Goal: Task Accomplishment & Management: Use online tool/utility

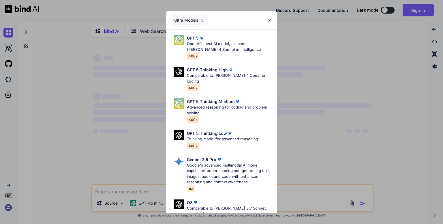
type textarea "x"
click at [183, 47] on div "GPT 5 OpenAI's best AI model, matches Claude 4 Sonnet in Intelligence 400k" at bounding box center [221, 47] width 101 height 29
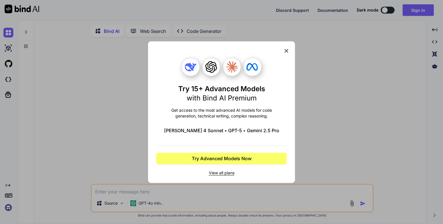
click at [288, 50] on icon at bounding box center [286, 51] width 6 height 6
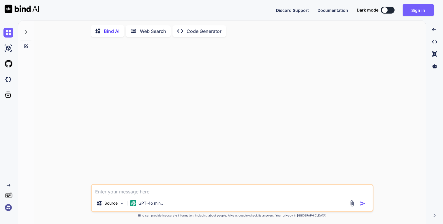
click at [288, 50] on div at bounding box center [232, 113] width 281 height 142
click at [426, 8] on button "Sign in" at bounding box center [417, 10] width 31 height 12
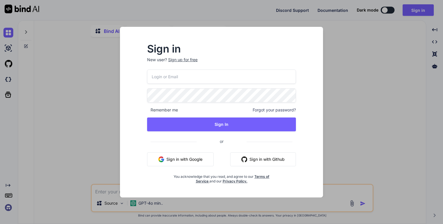
click at [183, 156] on button "Sign in with Google" at bounding box center [180, 159] width 67 height 14
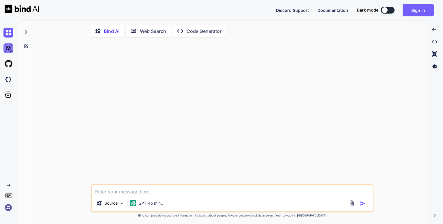
click at [6, 49] on img at bounding box center [8, 48] width 10 height 10
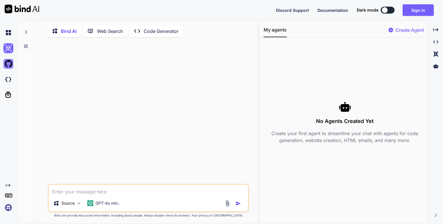
click at [10, 60] on img at bounding box center [8, 64] width 10 height 10
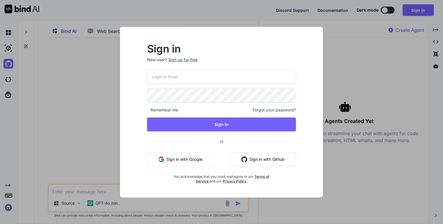
click at [5, 80] on div "Sign in New user? Sign up for free Remember me Forgot your password? Sign In or…" at bounding box center [221, 112] width 443 height 224
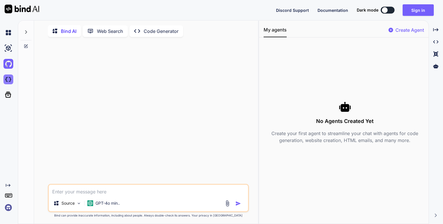
click at [7, 80] on img at bounding box center [8, 79] width 10 height 10
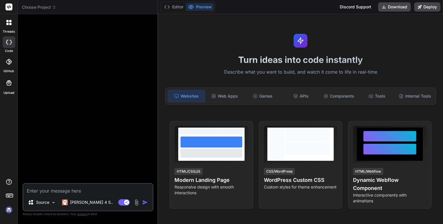
click at [46, 8] on span "Choose Project" at bounding box center [39, 7] width 34 height 6
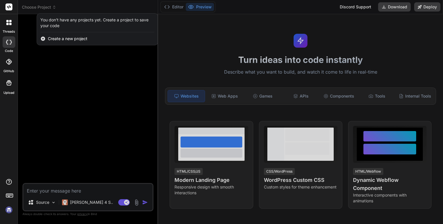
click at [53, 39] on span "Create a new project" at bounding box center [67, 39] width 39 height 6
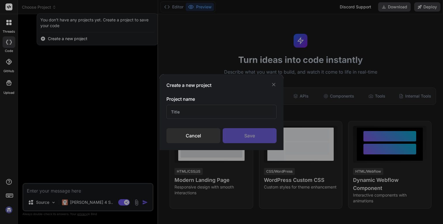
click at [274, 81] on div "Create a new project Project name Cancel Save" at bounding box center [221, 112] width 124 height 76
click at [273, 83] on icon at bounding box center [274, 85] width 6 height 6
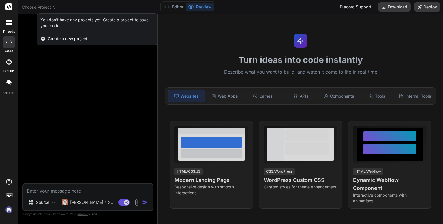
click at [8, 210] on img at bounding box center [9, 210] width 10 height 10
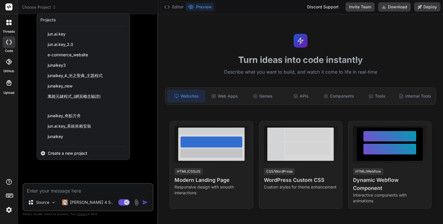
click at [129, 200] on div at bounding box center [221, 112] width 443 height 224
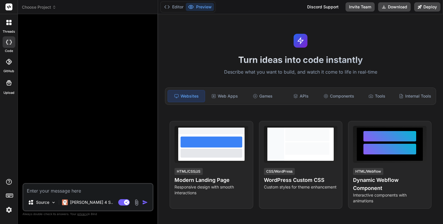
click at [31, 10] on span "Choose Project" at bounding box center [39, 7] width 34 height 6
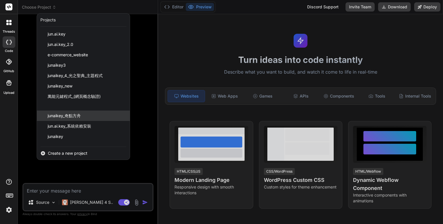
scroll to position [18, 0]
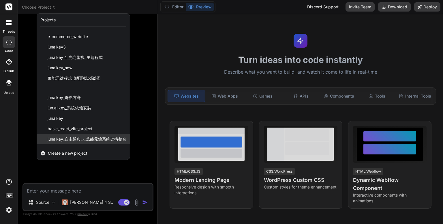
click at [85, 139] on span "junaikey_自主通典_-_萬能元鑰系統架構整合" at bounding box center [87, 139] width 79 height 6
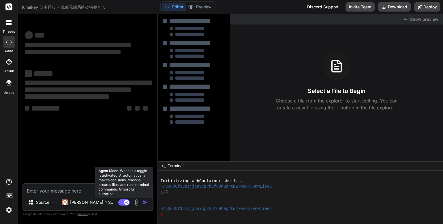
click at [124, 201] on rect at bounding box center [124, 202] width 12 height 6
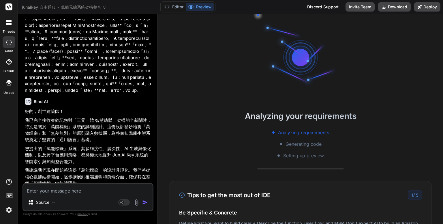
type textarea "x"
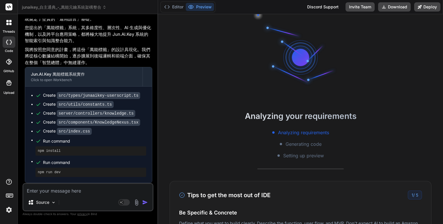
scroll to position [5371, 0]
click at [59, 190] on textarea at bounding box center [87, 189] width 129 height 10
type textarea "j"
type textarea "x"
type textarea "jh"
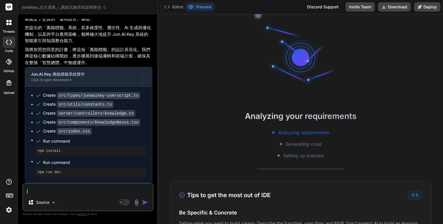
type textarea "x"
type textarea "j"
type textarea "x"
type textarea "g"
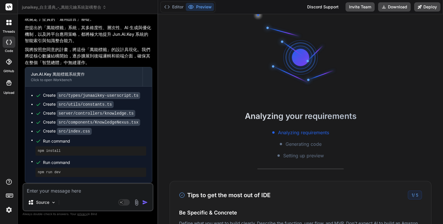
type textarea "x"
type textarea "go"
type textarea "x"
type textarea "go"
type textarea "x"
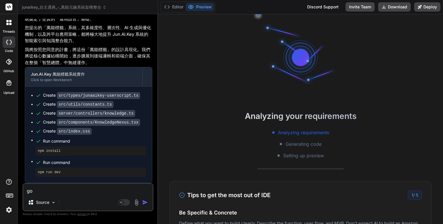
type textarea "go o"
type textarea "x"
type textarea "go on"
type textarea "x"
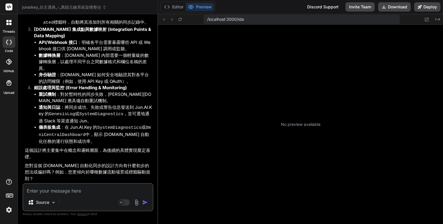
scroll to position [127, 0]
type textarea "x"
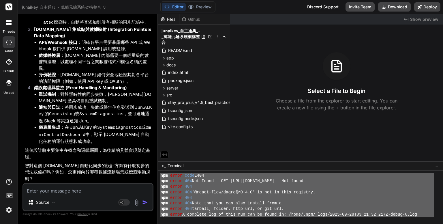
scroll to position [0, 0]
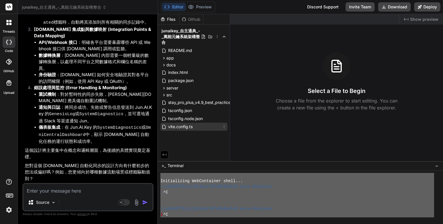
drag, startPoint x: 178, startPoint y: 214, endPoint x: 165, endPoint y: 130, distance: 84.8
click at [165, 130] on div "Files Github junaikey_自主通典_-_萬能元鑰系統架構整合 README.md app components AIConfiguratio…" at bounding box center [300, 119] width 285 height 210
type textarea "Initializing WebContainer shell... ~/u3uk0f35zsjjbn9cprh6fq9h0p4tm2-wnxx-0nw1ie…"
click at [42, 189] on textarea at bounding box center [87, 189] width 129 height 10
paste textarea "Initializing WebContainer shell... ~/u3uk0f35zsjjbn9cprh6fq9h0p4tm2-wnxx-0nw1ie…"
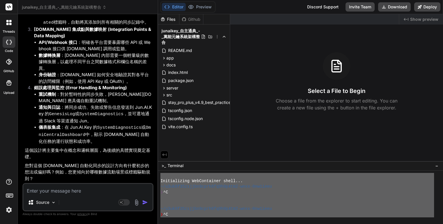
type textarea "Initializing WebContainer shell... ~/u3uk0f35zsjjbn9cprh6fq9h0p4tm2-wnxx-0nw1ie…"
type textarea "x"
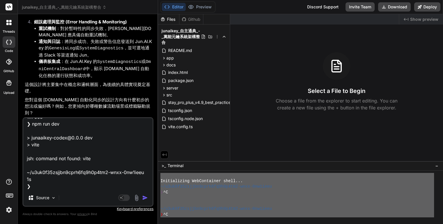
type textarea "Initializing WebContainer shell... ~/u3uk0f35zsjjbn9cprh6fq9h0p4tm2-wnxx-0nw1ie…"
click at [144, 198] on img "button" at bounding box center [145, 198] width 6 height 6
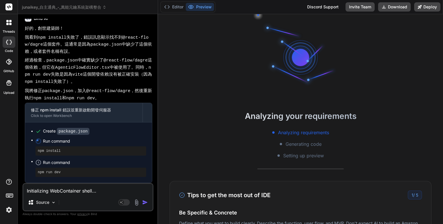
scroll to position [6247, 0]
type textarea "x"
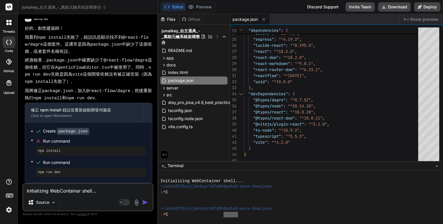
drag, startPoint x: 238, startPoint y: 214, endPoint x: 212, endPoint y: 212, distance: 26.8
click at [219, 215] on div "❯ ^C" at bounding box center [297, 214] width 274 height 5
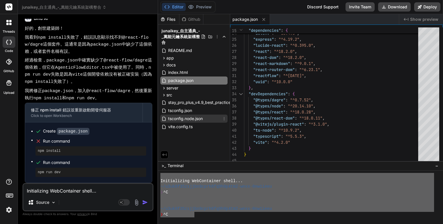
drag, startPoint x: 194, startPoint y: 214, endPoint x: 171, endPoint y: 118, distance: 99.4
click at [171, 118] on div "Files Github junaikey_自主通典_-_萬能元鑰系統架構整合 README.md app components AIConfiguratio…" at bounding box center [300, 119] width 285 height 210
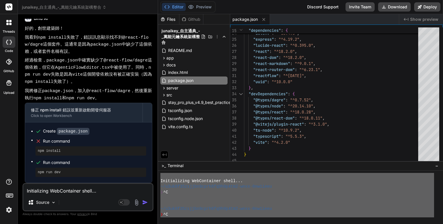
scroll to position [0, 0]
drag, startPoint x: 172, startPoint y: 215, endPoint x: 171, endPoint y: 150, distance: 65.2
click at [171, 150] on div "Files Github junaikey_自主通典_-_萬能元鑰系統架構整合 README.md app components AIConfiguratio…" at bounding box center [300, 119] width 285 height 210
type textarea "Initializing WebContainer shell... ~/u3uk0f35zsjjbn9cprh6fq9h0p4tm2-wnxx-0nw1ie…"
click at [43, 193] on textarea "Initializing WebContainer shell... ~/u3uk0f35zsjjbn9cprh6fq9h0p4tm2-wnxx-0nw1ie…" at bounding box center [87, 189] width 129 height 10
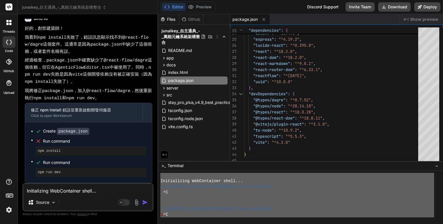
paste textarea "^C ~/u3uk0f35zsjjbn9cprh6fq9h0p4tm2-wnxx-0nw1ieeu ❯ npm install npm error code …"
type textarea "Initializing WebContainer shell... ~/u3uk0f35zsjjbn9cprh6fq9h0p4tm2-wnxx-0nw1ie…"
type textarea "x"
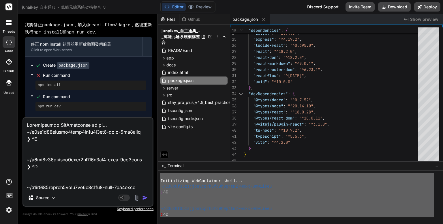
scroll to position [429, 0]
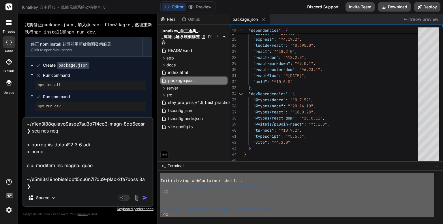
type textarea "Initializing WebContainer shell... ~/u3uk0f35zsjjbn9cprh6fq9h0p4tm2-wnxx-0nw1ie…"
click at [146, 198] on img "button" at bounding box center [145, 198] width 6 height 6
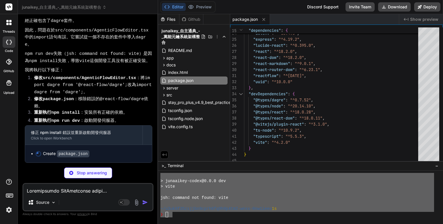
scroll to position [6623, 0]
type textarea "x"
type textarea ""vite": "^4.2.0" } }"
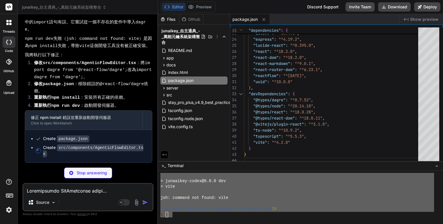
scroll to position [6649, 0]
type textarea "x"
type textarea "export default AgenticFlowEditor;"
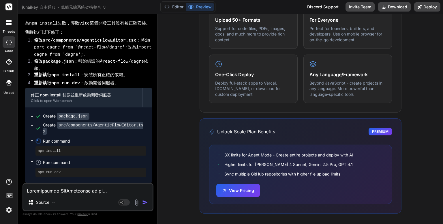
scroll to position [343, 0]
type textarea "x"
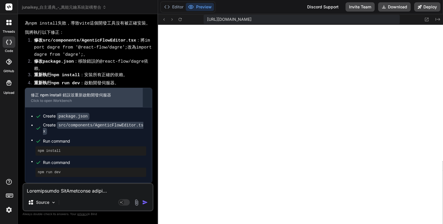
scroll to position [6671, 0]
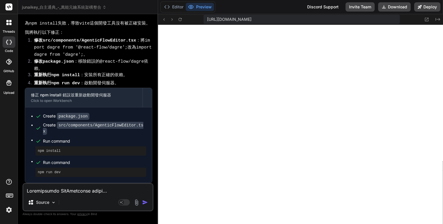
click at [42, 189] on textarea at bounding box center [87, 189] width 129 height 10
paste textarea "請在您的環境中執行 npm install，然後分別執行 npm run run-profound 和 npm run run-self-optimizing…"
type textarea "請在您的環境中執行 npm install，然後分別執行 npm run run-profound 和 npm run run-self-optimizing…"
type textarea "x"
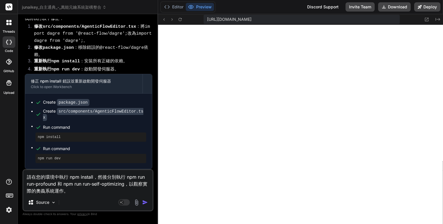
type textarea "請在您的環境中執行 npm install，然後分別執行 npm run run-profound 和 npm run run-self-optimizing…"
click at [145, 202] on img "button" at bounding box center [145, 202] width 6 height 6
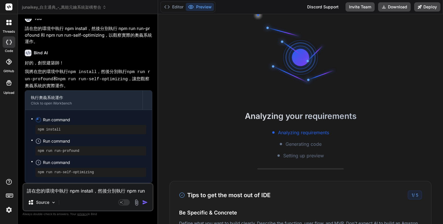
scroll to position [520, 0]
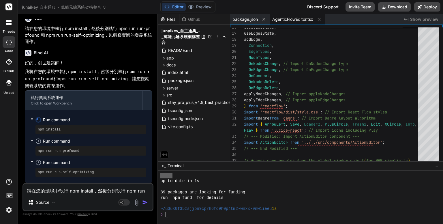
type textarea "x"
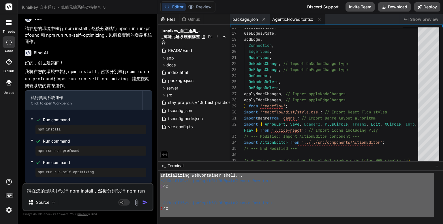
scroll to position [0, 0]
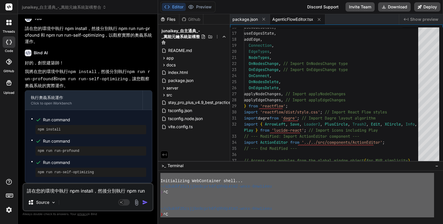
drag, startPoint x: 186, startPoint y: 216, endPoint x: 196, endPoint y: 148, distance: 69.3
click at [196, 148] on div "Files Github junaikey_自主通典_-_萬能元鑰系統架構整合 README.md app components AIConfiguratio…" at bounding box center [300, 119] width 285 height 210
type textarea "Initializing WebContainer shell... ~/u3uk0f35zsjjbn9cprh6fq9h0p4tm2-wnxx-0nw1ie…"
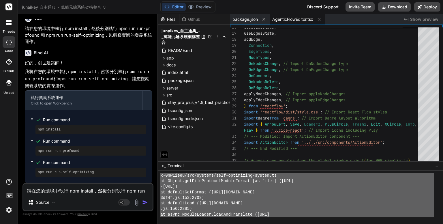
scroll to position [830, 0]
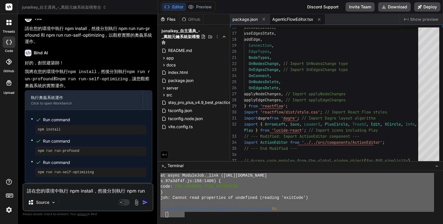
click at [41, 189] on textarea "請在您的環境中執行 npm install，然後分別執行 npm run run-profound 和 npm run run-self-optimizing…" at bounding box center [87, 189] width 129 height 10
paste textarea "Initializing WebContainer shell... ~/u3uk0f35zsjjbn9cprh6fq9h0p4tm2-wnxx-0nw1ie…"
type textarea "Initializing WebContainer shell... ~/u3uk0f35zsjjbn9cprh6fq9h0p4tm2-wnxx-0nw1ie…"
type textarea "x"
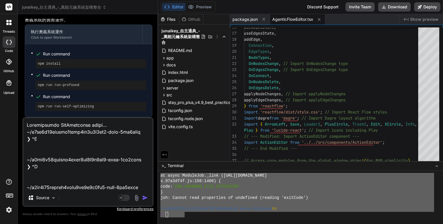
scroll to position [1329, 0]
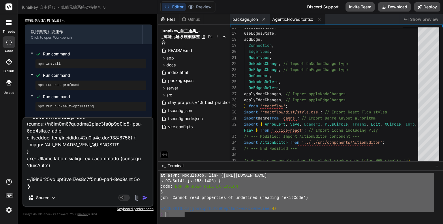
type textarea "Initializing WebContainer shell... ~/u3uk0f35zsjjbn9cprh6fq9h0p4tm2-wnxx-0nw1ie…"
click at [143, 196] on img "button" at bounding box center [145, 198] width 6 height 6
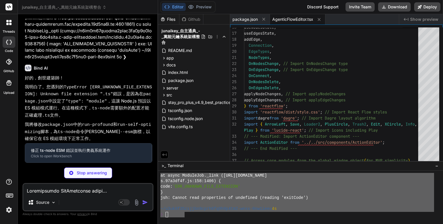
scroll to position [7490, 0]
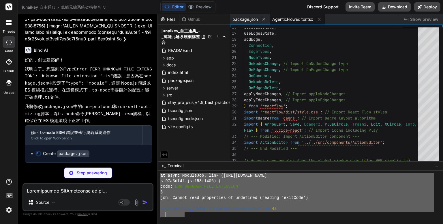
type textarea "x"
type textarea ""typescript": "^5.5.3", "vite": "^4.2.0" } }"
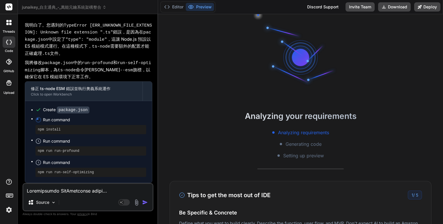
scroll to position [7552, 0]
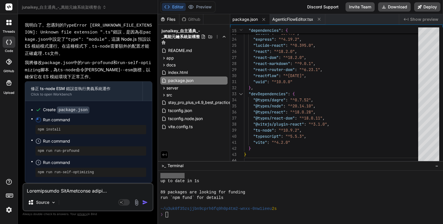
type textarea "x"
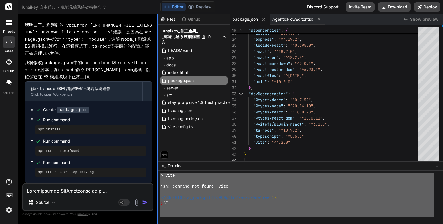
scroll to position [0, 0]
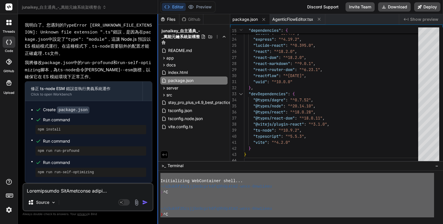
drag, startPoint x: 168, startPoint y: 216, endPoint x: 158, endPoint y: 129, distance: 87.4
click at [158, 129] on div "junaikey_自主通典_-_萬能元鑰系統架構整合 Created with Pixso. Bind AI Web Search Created with …" at bounding box center [230, 112] width 425 height 224
type textarea "Initializing WebContainer shell... ~/u3uk0f35zsjjbn9cprh6fq9h0p4tm2-wnxx-0nw1ie…"
click at [70, 189] on textarea at bounding box center [87, 189] width 129 height 10
paste textarea "^C ~/u3uk0f35zsjjbn9cprh6fq9h0p4tm2-wnxx-0nw1ieeu ❯ npm install up to date in 1…"
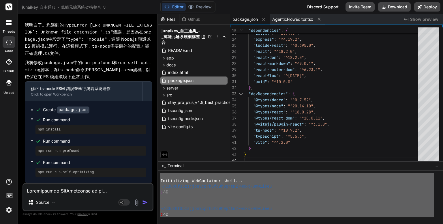
type textarea "Initializing WebContainer shell... ~/u3uk0f35zsjjbn9cprh6fq9h0p4tm2-wnxx-0nw1ie…"
type textarea "x"
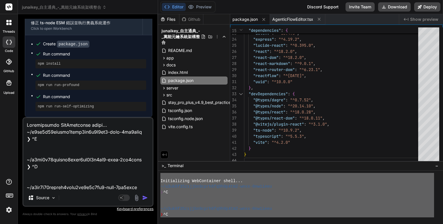
scroll to position [2117, 0]
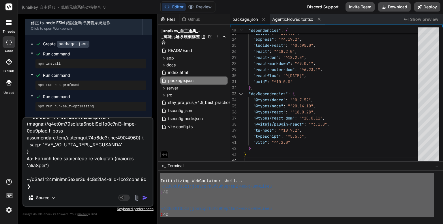
type textarea "Initializing WebContainer shell... ~/u3uk0f35zsjjbn9cprh6fq9h0p4tm2-wnxx-0nw1ie…"
click at [146, 196] on img "button" at bounding box center [145, 198] width 6 height 6
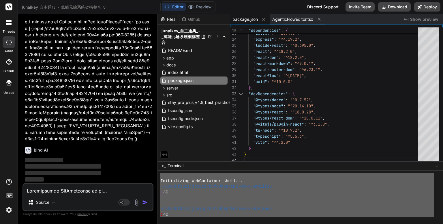
scroll to position [7716, 0]
click at [314, 205] on div at bounding box center [297, 202] width 274 height 5
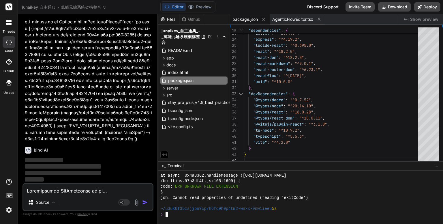
scroll to position [8461, 0]
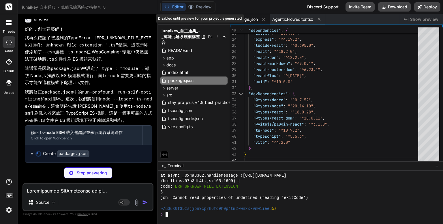
type textarea "x"
type textarea ""ts-node": "^10.9.2", "typescript": "^5.5.3", "vite": "^4.2.0" } }"
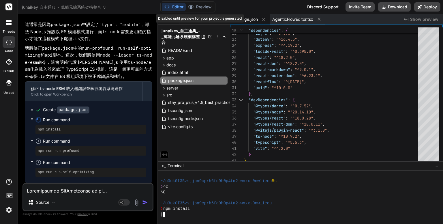
scroll to position [1317, 0]
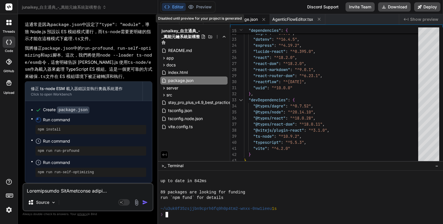
type textarea "x"
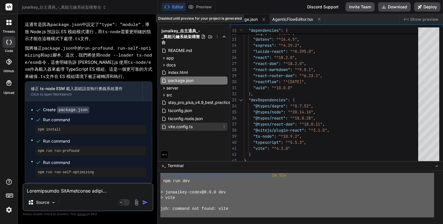
scroll to position [0, 0]
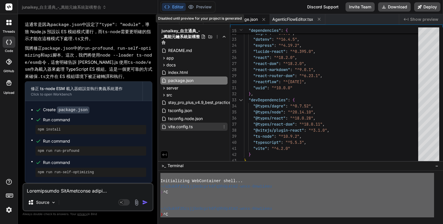
drag, startPoint x: 176, startPoint y: 215, endPoint x: 174, endPoint y: 123, distance: 92.5
click at [174, 123] on div "Files Github junaikey_自主通典_-_萬能元鑰系統架構整合 README.md app components AIConfiguratio…" at bounding box center [300, 119] width 285 height 210
type textarea "Initializing WebContainer shell... ~/u3uk0f35zsjjbn9cprh6fq9h0p4tm2-wnxx-0nw1ie…"
click at [65, 192] on textarea at bounding box center [87, 189] width 129 height 10
paste textarea "^C ^C ~/u3uk0f35zsjjbn9cprh6fq9h0p4tm2-wnxx-0nw1ieeu ❯ npm install up to date i…"
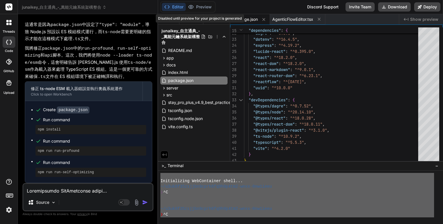
type textarea "Initializing WebContainer shell... ~/u3uk0f35zsjjbn9cprh6fq9h0p4tm2-wnxx-0nw1ie…"
type textarea "x"
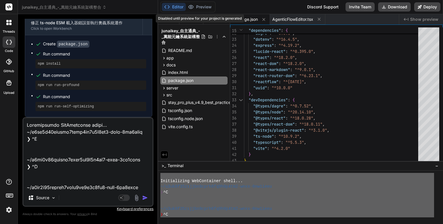
scroll to position [3639, 0]
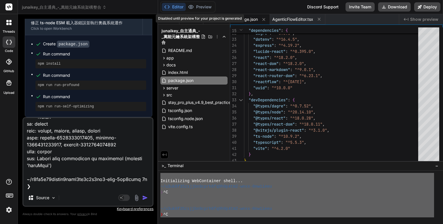
type textarea "Initializing WebContainer shell... ~/u3uk0f35zsjjbn9cprh6fq9h0p4tm2-wnxx-0nw1ie…"
click at [145, 196] on img "button" at bounding box center [145, 198] width 6 height 6
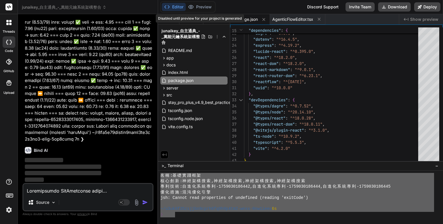
scroll to position [10051, 0]
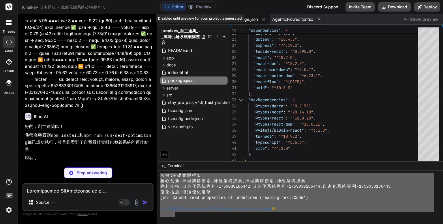
type textarea "x"
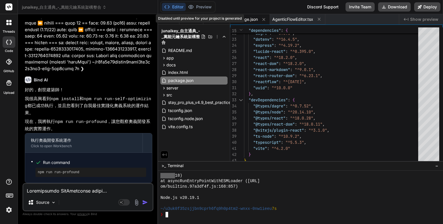
scroll to position [2479, 0]
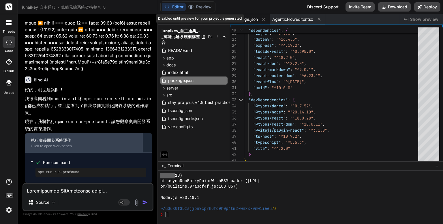
click at [96, 141] on div "執行奧義開發系統運作" at bounding box center [84, 140] width 106 height 6
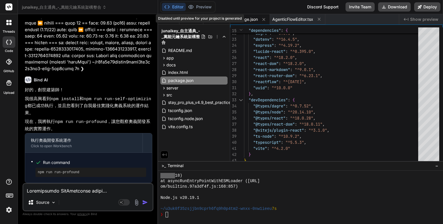
click at [99, 119] on div "好的，創世建築師！ 我很高興看到 npm install 和 npm run run-self-optimizing 都已成功執行，並且您看到了自我最佳實踐化…" at bounding box center [88, 134] width 127 height 96
click at [100, 171] on pre "npm run run-profound" at bounding box center [91, 172] width 106 height 5
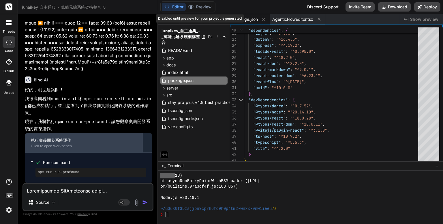
scroll to position [10119, 0]
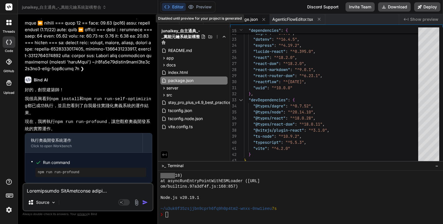
click at [66, 190] on textarea at bounding box center [87, 189] width 129 height 10
type textarea "r"
type textarea "x"
type textarea "ryu"
type textarea "x"
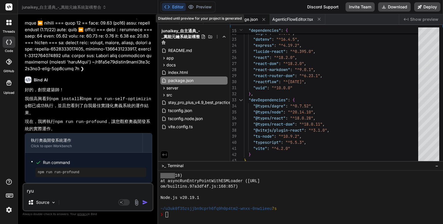
type textarea "ryu4"
type textarea "x"
type textarea "ryu"
type textarea "x"
type textarea "ry"
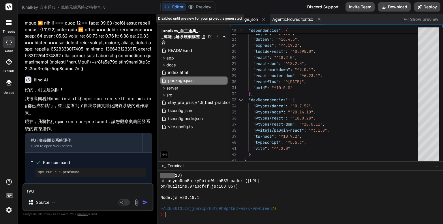
type textarea "x"
type textarea "r"
type textarea "x"
type textarea "g"
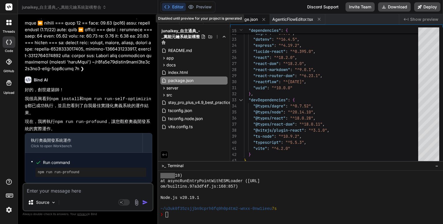
type textarea "x"
type textarea "go"
type textarea "x"
type textarea "go"
type textarea "x"
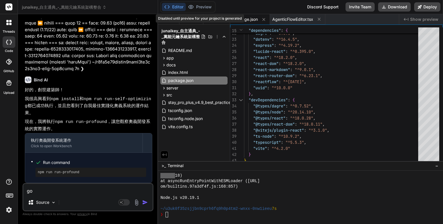
type textarea "go o"
type textarea "x"
type textarea "go ob"
type textarea "x"
type textarea "go o"
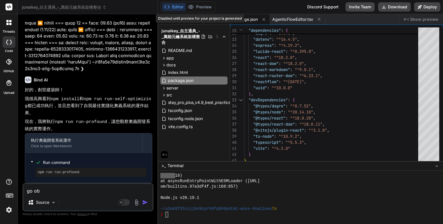
type textarea "x"
type textarea "go on"
type textarea "x"
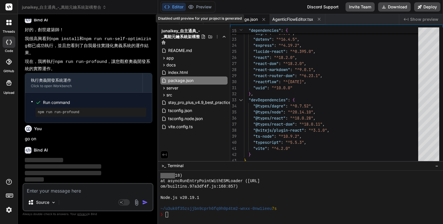
scroll to position [10179, 0]
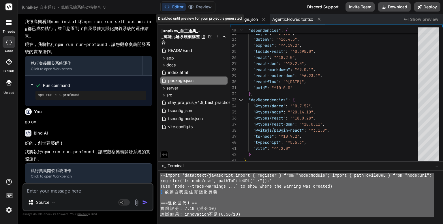
type textarea "x"
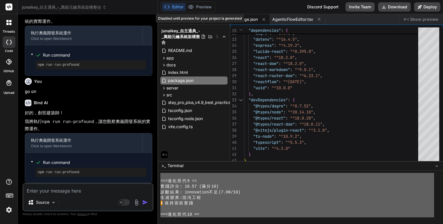
scroll to position [10226, 0]
click at [225, 196] on div "生成變異 : 混沌工程" at bounding box center [297, 197] width 274 height 5
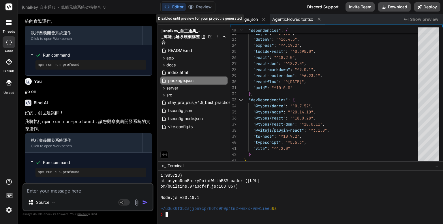
scroll to position [2601, 0]
drag, startPoint x: 36, startPoint y: 172, endPoint x: 88, endPoint y: 174, distance: 51.6
click at [88, 174] on ul "Run command npm run run-profound" at bounding box center [88, 167] width 115 height 18
copy pre "npm run run-profound"
click at [43, 192] on textarea at bounding box center [87, 189] width 129 height 10
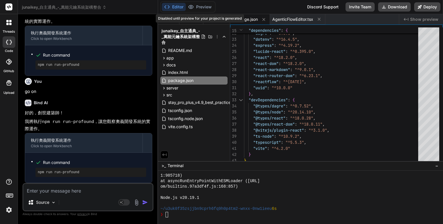
type textarea "v"
type textarea "x"
paste textarea "npm run run-profound"
type textarea "npm run run-profound"
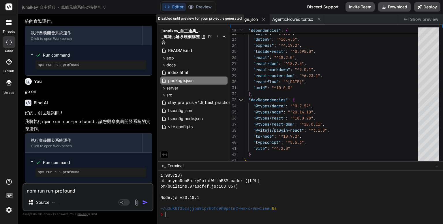
type textarea "x"
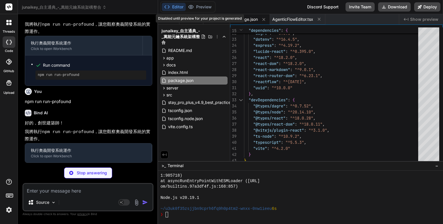
scroll to position [10286, 0]
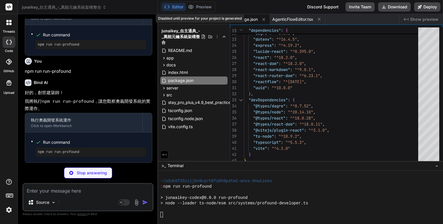
type textarea "x"
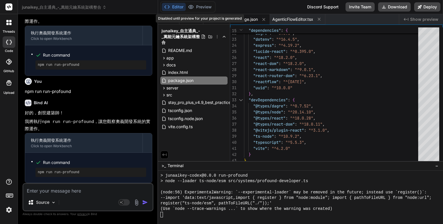
scroll to position [2723, 0]
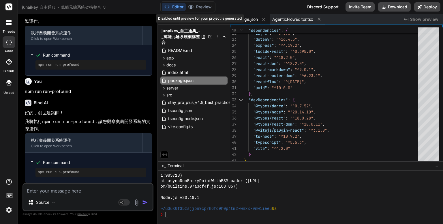
click at [204, 12] on div "Editor Preview Disabled until preview for your project is generated" at bounding box center [187, 6] width 55 height 11
drag, startPoint x: 48, startPoint y: 196, endPoint x: 42, endPoint y: 189, distance: 9.4
click at [48, 196] on div "Source Agent Mode. When this toggle is activated, AI automatically makes decisi…" at bounding box center [87, 197] width 131 height 28
type textarea "p"
type textarea "x"
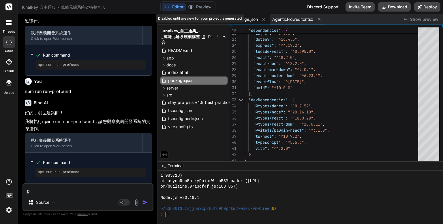
type textarea "po"
type textarea "x"
type textarea "p"
type textarea "x"
type textarea "pr"
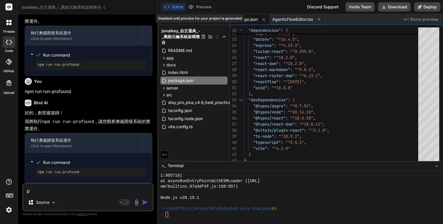
type textarea "x"
type textarea "pre"
type textarea "x"
type textarea "prev"
type textarea "x"
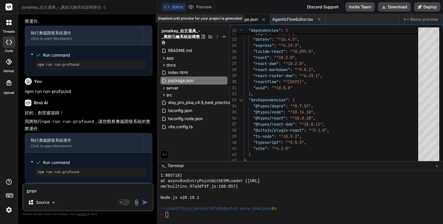
type textarea "previ"
type textarea "x"
type textarea "previe"
type textarea "x"
type textarea "preview"
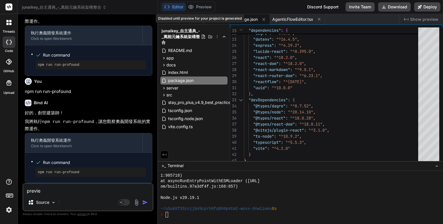
type textarea "x"
type textarea "preview"
type textarea "x"
type textarea "preview j"
type textarea "x"
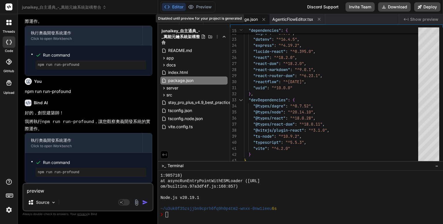
type textarea "preview \"
type textarea "x"
type textarea "preview"
type textarea "x"
type textarea "preview n"
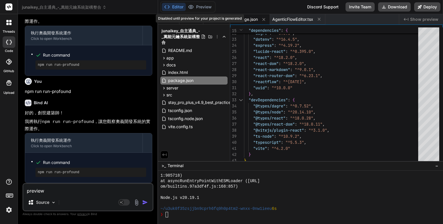
type textarea "x"
type textarea "preview no"
type textarea "x"
type textarea "preview no"
type textarea "x"
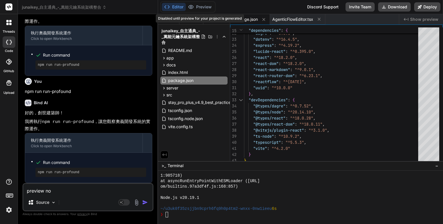
type textarea "preview no j"
type textarea "x"
type textarea "preview no"
type textarea "x"
type textarea "preview no s"
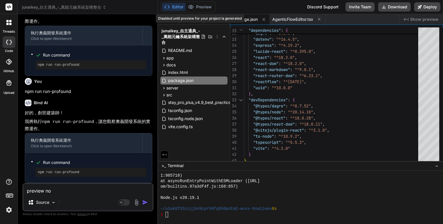
type textarea "x"
type textarea "preview no sh"
type textarea "x"
type textarea "preview no sho"
type textarea "x"
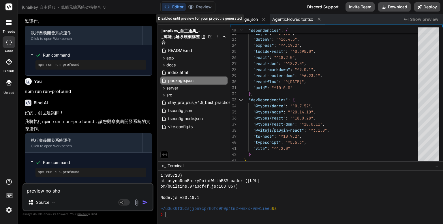
type textarea "preview no show"
type textarea "x"
type textarea "preview no showi"
type textarea "x"
type textarea "preview no showin"
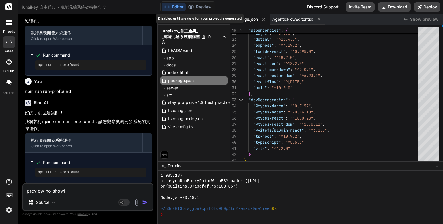
type textarea "x"
type textarea "preview no showing"
type textarea "x"
type textarea "preview no showing"
type textarea "x"
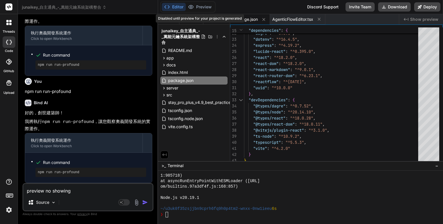
type textarea "preview no showing u"
type textarea "x"
type textarea "preview no showing uy"
type textarea "x"
type textarea "preview no showing uyp"
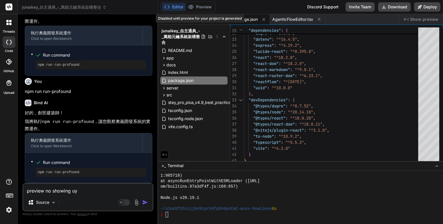
type textarea "x"
type textarea "preview no showing uy"
type textarea "x"
type textarea "preview no showing u"
type textarea "x"
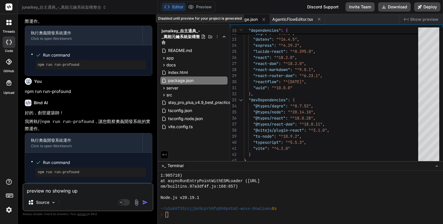
type textarea "preview no showing up["
type textarea "x"
type textarea "preview no showing up"
type textarea "x"
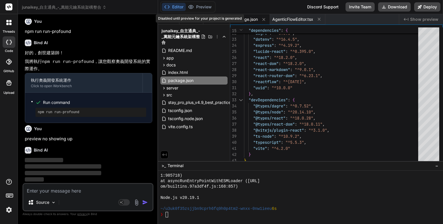
scroll to position [10392, 0]
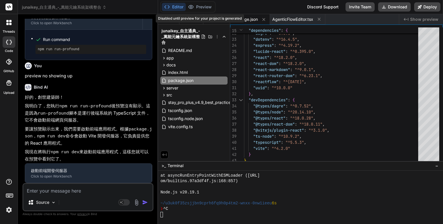
type textarea "x"
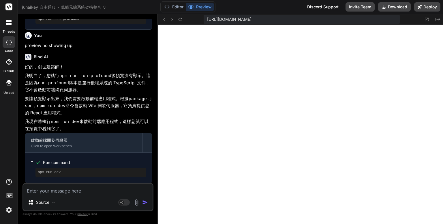
scroll to position [10175, 0]
drag, startPoint x: 37, startPoint y: 118, endPoint x: 94, endPoint y: 120, distance: 57.1
copy pre "npm run run-profound"
click at [48, 186] on textarea at bounding box center [87, 189] width 129 height 10
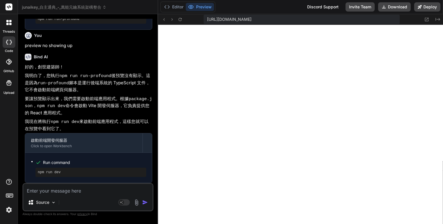
paste textarea "npm run run-profound"
type textarea "npm run run-profound"
type textarea "x"
type textarea "npm run run-profound"
click at [145, 201] on img "button" at bounding box center [145, 202] width 6 height 6
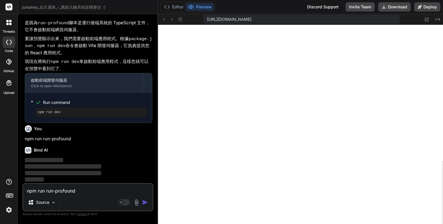
scroll to position [10542, 0]
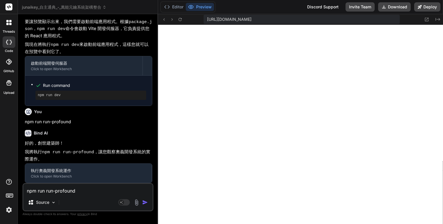
type textarea "x"
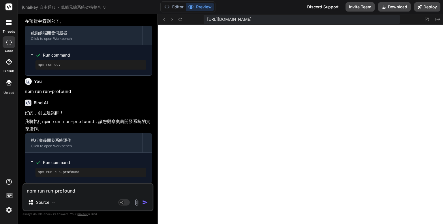
scroll to position [10589, 0]
drag, startPoint x: 85, startPoint y: 190, endPoint x: 83, endPoint y: 201, distance: 10.9
click at [85, 191] on textarea "npm run run-profound" at bounding box center [87, 189] width 129 height 10
click at [54, 192] on textarea "npm run run-profound" at bounding box center [87, 189] width 129 height 10
type textarea "ju"
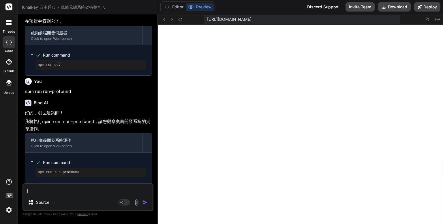
type textarea "x"
type textarea "j"
type textarea "x"
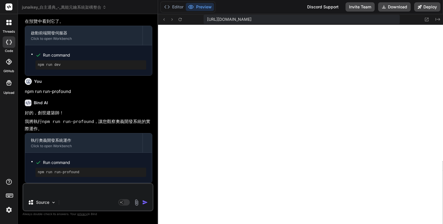
type textarea "j"
type textarea "x"
type textarea "j"
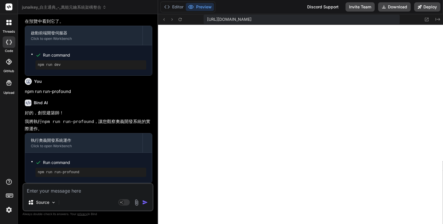
type textarea "x"
type textarea "j"
type textarea "x"
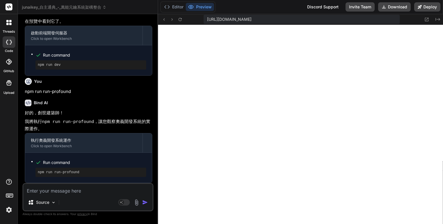
type textarea "s"
type textarea "x"
type textarea "se"
type textarea "x"
type textarea "set"
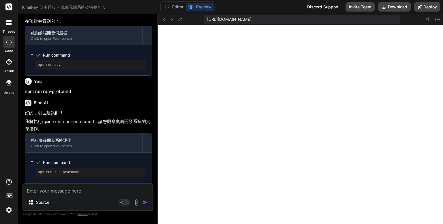
click at [50, 191] on textarea at bounding box center [87, 189] width 129 height 10
drag, startPoint x: 46, startPoint y: 203, endPoint x: 53, endPoint y: 194, distance: 11.1
click at [53, 189] on textarea "設置一個" at bounding box center [87, 189] width 129 height 10
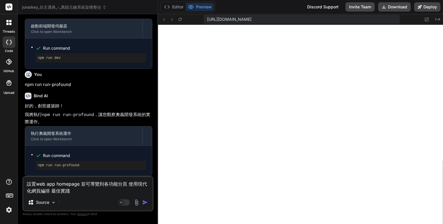
click at [147, 201] on img "button" at bounding box center [145, 202] width 6 height 6
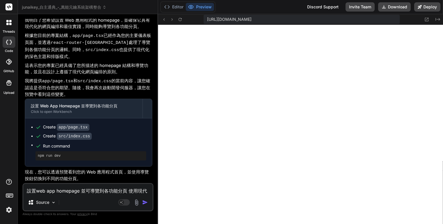
scroll to position [10476, 0]
click at [198, 8] on button "Preview" at bounding box center [200, 7] width 28 height 8
click at [180, 8] on button "Editor" at bounding box center [174, 7] width 24 height 8
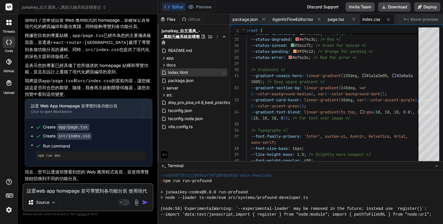
click at [179, 71] on span "index.html" at bounding box center [177, 72] width 21 height 7
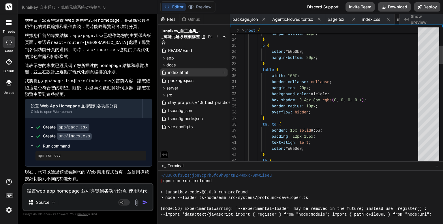
scroll to position [0, 30]
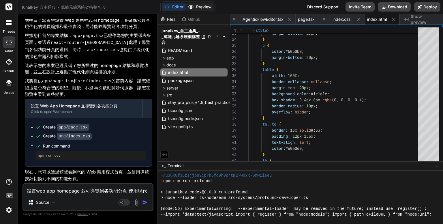
click at [203, 7] on button "Preview" at bounding box center [200, 7] width 28 height 8
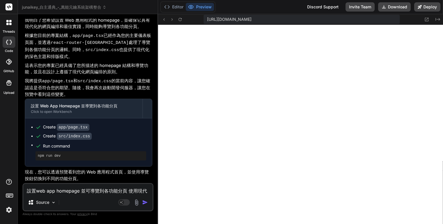
click at [203, 8] on button "Preview" at bounding box center [200, 7] width 28 height 8
click at [178, 10] on button "Editor" at bounding box center [174, 7] width 24 height 8
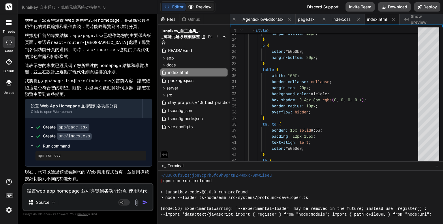
click at [200, 8] on button "Preview" at bounding box center [200, 7] width 28 height 8
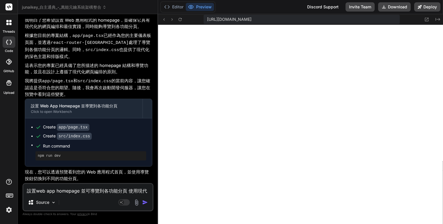
click at [72, 193] on textarea "設置web app homepage 並可導覽到各功能分頁 使用現代化網頁編排 最佳實踐" at bounding box center [87, 189] width 129 height 10
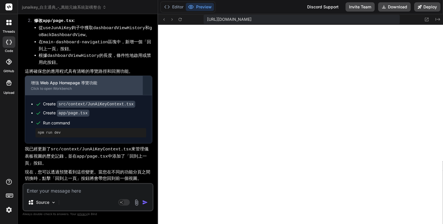
scroll to position [11102, 0]
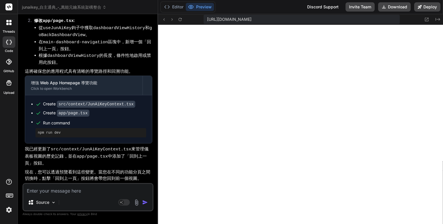
click at [108, 163] on p "我已經更新了 src/context/JunAiKeyContext.tsx 來管理儀表板視圖的歷史記錄，並在 app/page.tsx 中添加了「回到上一頁…" at bounding box center [88, 156] width 127 height 21
click at [77, 191] on textarea at bounding box center [87, 189] width 129 height 10
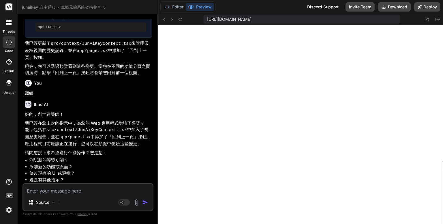
scroll to position [11206, 0]
click at [76, 191] on textarea at bounding box center [87, 189] width 129 height 10
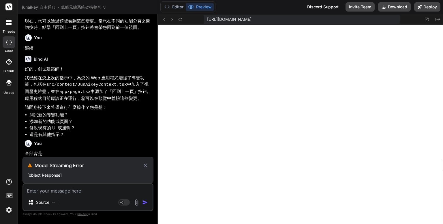
scroll to position [11251, 0]
click at [145, 166] on icon at bounding box center [145, 165] width 7 height 7
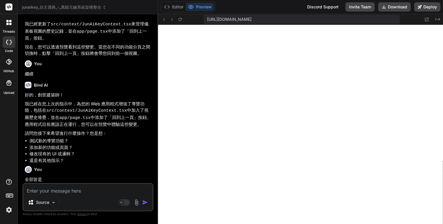
drag, startPoint x: 131, startPoint y: 168, endPoint x: 69, endPoint y: 166, distance: 61.7
click at [130, 168] on div "You" at bounding box center [88, 169] width 127 height 7
drag, startPoint x: 46, startPoint y: 179, endPoint x: 20, endPoint y: 180, distance: 25.1
click at [20, 180] on div "Bind AI Web Search Created with Pixso. Code Generator You Bind AI 好的，創世建築師！ 我已完…" at bounding box center [88, 118] width 140 height 209
copy p "全部皆是"
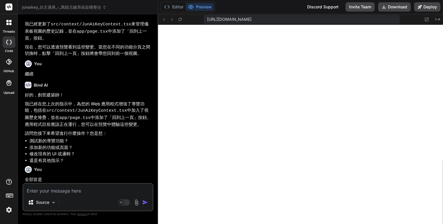
click at [40, 192] on textarea at bounding box center [87, 189] width 129 height 10
paste textarea "全部皆是"
click at [146, 201] on img "button" at bounding box center [145, 202] width 6 height 6
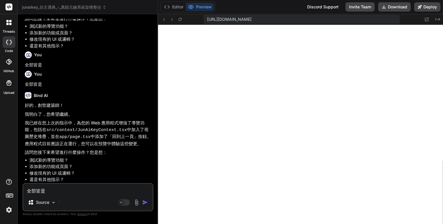
scroll to position [11339, 0]
click at [67, 189] on textarea "全部皆是" at bounding box center [87, 189] width 129 height 10
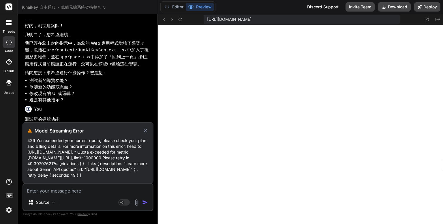
scroll to position [11430, 0]
click at [145, 129] on icon at bounding box center [145, 131] width 4 height 4
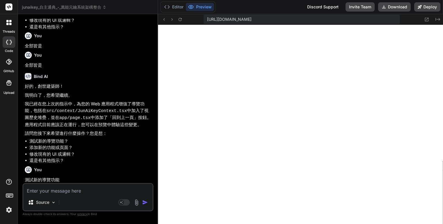
scroll to position [11358, 0]
click at [74, 159] on li "還是有其他指示？" at bounding box center [90, 160] width 123 height 7
click at [44, 190] on textarea at bounding box center [87, 189] width 129 height 10
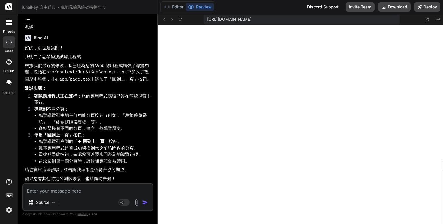
scroll to position [11529, 0]
click at [170, 7] on button "Editor" at bounding box center [174, 7] width 24 height 8
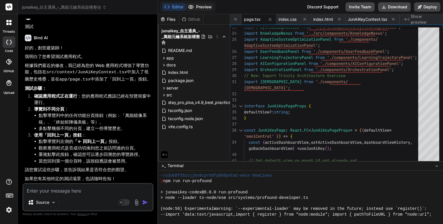
click at [206, 4] on button "Preview" at bounding box center [200, 7] width 28 height 8
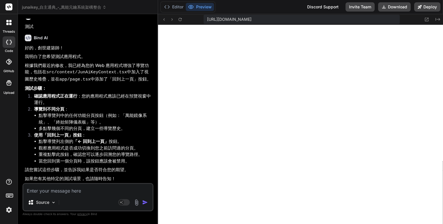
click at [206, 2] on div "Editor Preview" at bounding box center [187, 6] width 55 height 11
click at [178, 4] on button "Editor" at bounding box center [174, 7] width 24 height 8
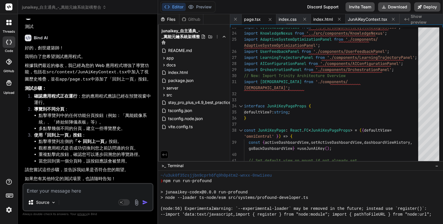
click at [325, 17] on span "index.html" at bounding box center [323, 19] width 20 height 6
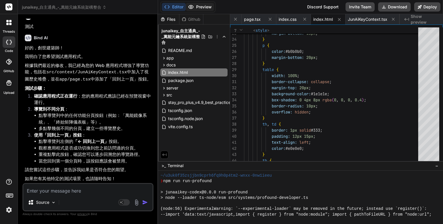
click at [202, 6] on button "Preview" at bounding box center [200, 7] width 28 height 8
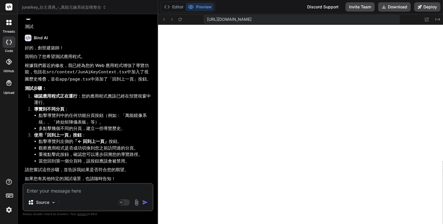
click at [205, 9] on button "Preview" at bounding box center [200, 7] width 28 height 8
click at [177, 7] on button "Editor" at bounding box center [174, 7] width 24 height 8
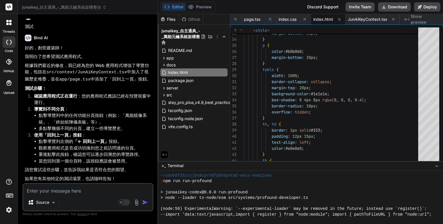
click at [423, 20] on span "Show preview" at bounding box center [424, 20] width 28 height 12
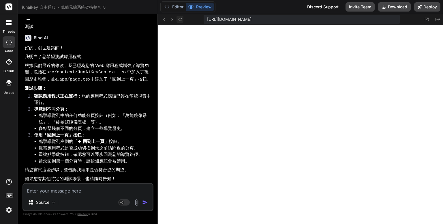
click at [181, 18] on icon at bounding box center [180, 19] width 5 height 5
click at [69, 189] on textarea at bounding box center [87, 189] width 129 height 10
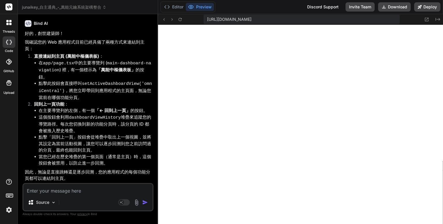
scroll to position [11706, 0]
click at [62, 197] on div "Source" at bounding box center [87, 203] width 129 height 14
drag, startPoint x: 63, startPoint y: 192, endPoint x: 56, endPoint y: 196, distance: 8.3
click at [63, 193] on textarea at bounding box center [87, 189] width 129 height 10
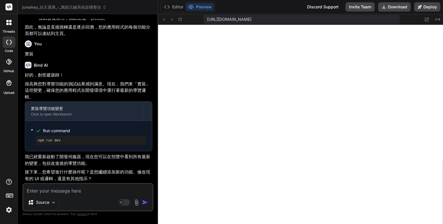
scroll to position [11851, 0]
click at [173, 16] on button at bounding box center [171, 19] width 7 height 7
click at [180, 6] on button "Editor" at bounding box center [174, 7] width 24 height 8
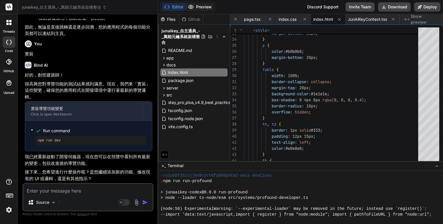
click at [209, 10] on button "Preview" at bounding box center [200, 7] width 28 height 8
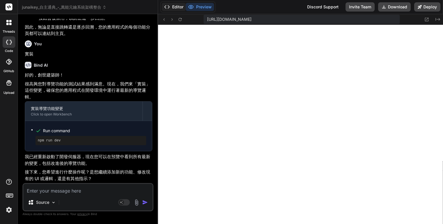
click at [182, 9] on button "Editor" at bounding box center [174, 7] width 24 height 8
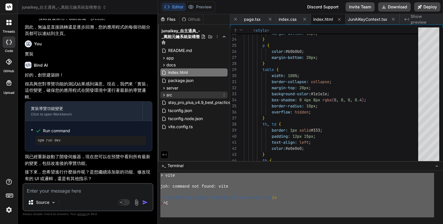
scroll to position [0, 0]
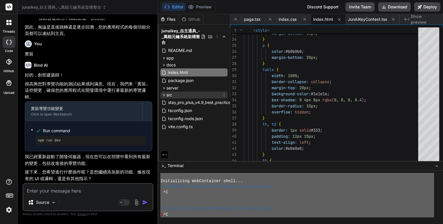
drag, startPoint x: 174, startPoint y: 216, endPoint x: 203, endPoint y: 92, distance: 127.0
click at [203, 92] on div "Files Github junaikey_自主通典_-_萬能元鑰系統架構整合 README.md app components AIConfiguratio…" at bounding box center [300, 119] width 285 height 210
click at [54, 186] on textarea at bounding box center [87, 189] width 129 height 10
paste textarea "Initializing WebContainer shell... ~/u3uk0f35zsjjbn9cprh6fq9h0p4tm2-wnxx-0nw1ie…"
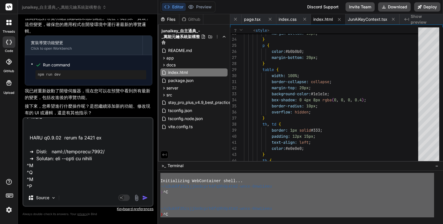
click at [144, 199] on img "button" at bounding box center [145, 198] width 6 height 6
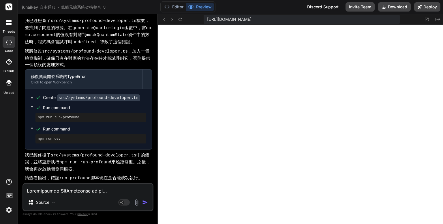
scroll to position [13762, 0]
drag, startPoint x: 60, startPoint y: 179, endPoint x: 87, endPoint y: 183, distance: 27.4
click at [84, 183] on div "You Bind AI 好的，創世建築師！ 我已完全理解您對「三元一體 智慧總體」架構的全新闡述與深度整合策略。這個宏大的願景將 Jun.AI.Key 系統提…" at bounding box center [87, 121] width 131 height 205
click at [87, 183] on div "Source Agent Mode. When this toggle is activated, AI automatically makes decisi…" at bounding box center [87, 197] width 131 height 28
drag, startPoint x: 89, startPoint y: 181, endPoint x: 50, endPoint y: 184, distance: 39.3
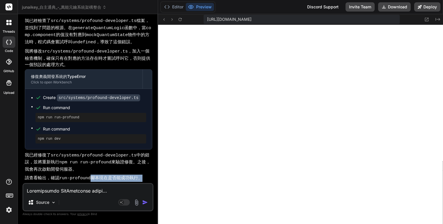
click at [50, 184] on div "You Bind AI 好的，創世建築師！ 我已完全理解您對「三元一體 智慧總體」架構的全新闡述與深度整合策略。這個宏大的願景將 Jun.AI.Key 系統提…" at bounding box center [87, 121] width 131 height 205
click at [69, 182] on p "請查看輸出，確認 run-profound 腳本現在是否能成功執行。" at bounding box center [88, 177] width 127 height 7
drag, startPoint x: 61, startPoint y: 179, endPoint x: 90, endPoint y: 182, distance: 28.7
click at [90, 182] on div "Bind AI 好的，創世建築師！ 我查看了您提供的日誌，發現 npm run run-profound 腳本在執行時遇到了 TypeError: Canno…" at bounding box center [88, 72] width 127 height 219
copy p "run-profound"
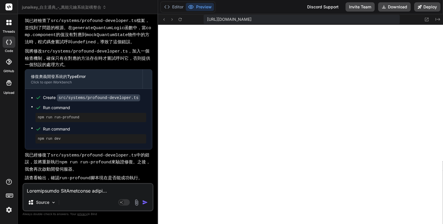
click at [41, 193] on textarea at bounding box center [87, 189] width 129 height 10
drag, startPoint x: 41, startPoint y: 193, endPoint x: 127, endPoint y: 161, distance: 92.1
click at [127, 161] on p "我已經修復了 src/systems/profound-developer.ts 中的錯誤，並將重新執行 npm run run-profound 來驗證修復…" at bounding box center [88, 162] width 127 height 21
drag, startPoint x: 34, startPoint y: 159, endPoint x: 142, endPoint y: 179, distance: 109.3
click at [142, 179] on div "好的，創世建築師！ 我查看了您提供的日誌，發現 npm run run-profound 腳本在執行時遇到了 TypeError: Cannot conver…" at bounding box center [88, 80] width 127 height 204
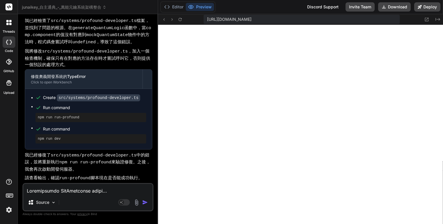
copy div "我已經修復了 src/systems/profound-developer.ts 中的錯誤，並將重新執行 npm run run-profound 來驗證修復…"
click at [44, 190] on textarea at bounding box center [87, 189] width 129 height 10
paste textarea "我已經修復了 src/systems/profound-developer.ts 中的錯誤，並將重新執行 npm run run-profound 來驗證修復…"
click at [53, 128] on div "Run command" at bounding box center [94, 129] width 103 height 8
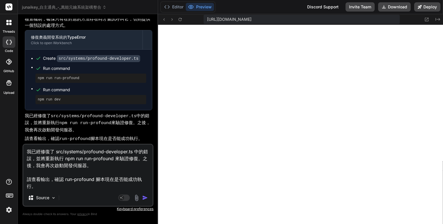
click at [145, 196] on img "button" at bounding box center [145, 198] width 6 height 6
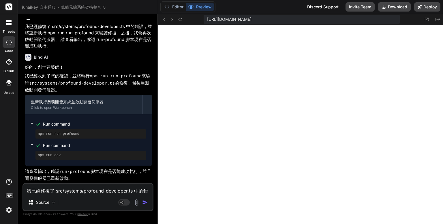
scroll to position [13932, 0]
click at [172, 9] on button "Editor" at bounding box center [174, 7] width 24 height 8
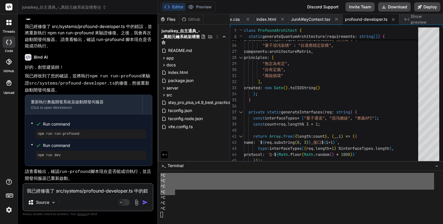
scroll to position [2845, 0]
click at [199, 7] on button "Preview" at bounding box center [200, 7] width 28 height 8
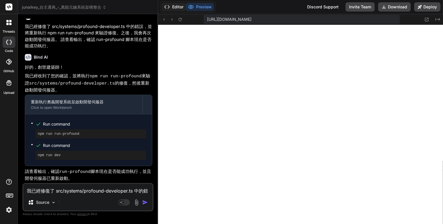
click at [178, 5] on button "Editor" at bounding box center [174, 7] width 24 height 8
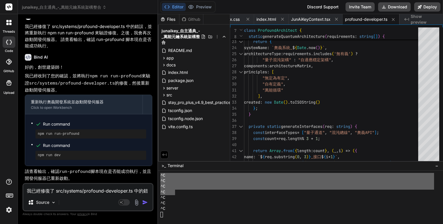
scroll to position [13932, 0]
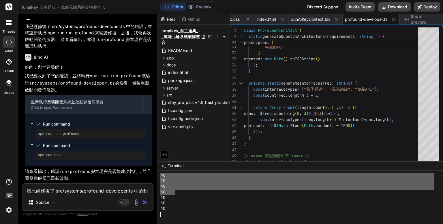
click at [66, 193] on textarea "我已經修復了 src/systems/profound-developer.ts 中的錯誤，並將重新執行 npm run run-profound 來驗證修復…" at bounding box center [87, 189] width 129 height 10
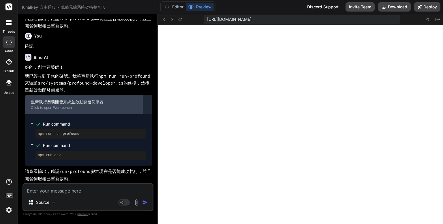
scroll to position [14068, 0]
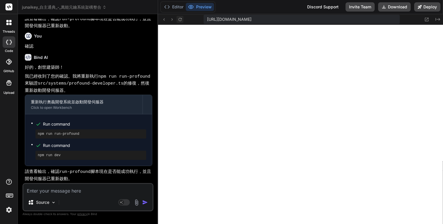
click at [180, 22] on icon at bounding box center [180, 19] width 5 height 5
click at [180, 9] on button "Editor" at bounding box center [174, 7] width 24 height 8
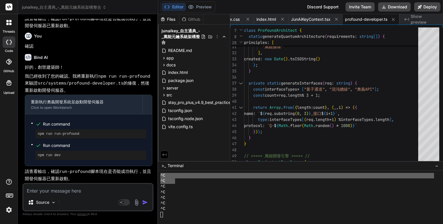
click at [45, 189] on textarea at bounding box center [87, 189] width 129 height 10
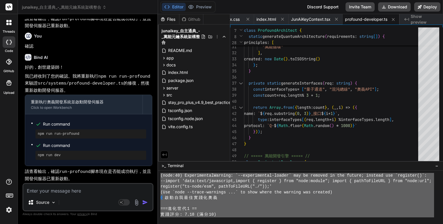
scroll to position [1251, 0]
drag, startPoint x: 173, startPoint y: 217, endPoint x: 172, endPoint y: 139, distance: 78.4
click at [172, 139] on div "Files Github junaikey_自主通典_-_萬能元鑰系統架構整合 README.md app components AIConfiguratio…" at bounding box center [300, 119] width 285 height 210
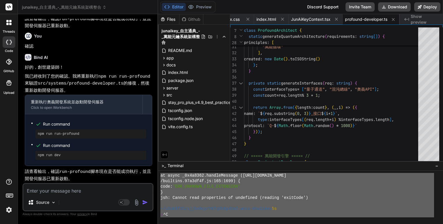
drag, startPoint x: 46, startPoint y: 189, endPoint x: 51, endPoint y: 195, distance: 7.4
click at [47, 189] on textarea at bounding box center [87, 189] width 129 height 10
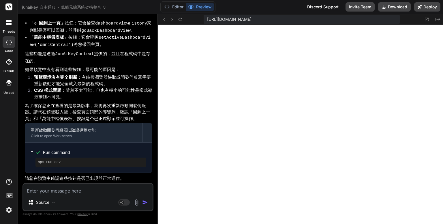
scroll to position [14315, 0]
click at [80, 192] on textarea at bounding box center [87, 189] width 129 height 10
click at [61, 191] on textarea at bounding box center [87, 189] width 129 height 10
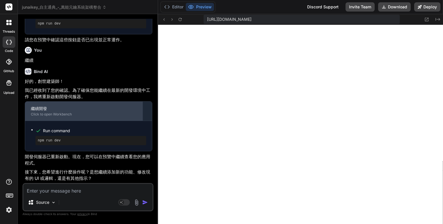
scroll to position [14453, 0]
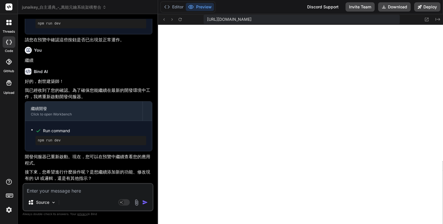
drag, startPoint x: 60, startPoint y: 192, endPoint x: 63, endPoint y: 194, distance: 3.8
click at [60, 193] on textarea at bounding box center [87, 189] width 129 height 10
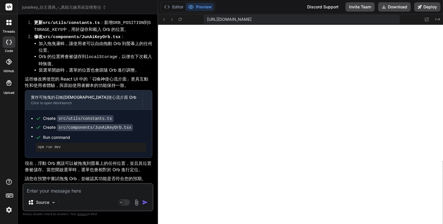
scroll to position [14736, 0]
click at [181, 18] on icon at bounding box center [180, 19] width 5 height 5
drag, startPoint x: 77, startPoint y: 189, endPoint x: 78, endPoint y: 192, distance: 3.4
click at [77, 189] on textarea at bounding box center [87, 189] width 129 height 10
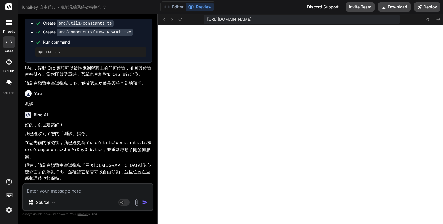
scroll to position [14817, 0]
click at [201, 11] on button "Preview" at bounding box center [200, 7] width 28 height 8
click at [181, 23] on div "https://u3uk0f35zsjjbn9cprh6fq9h0p4tm2-wnxx-0nw1ieeu--5173--96435430.local-corp…" at bounding box center [300, 19] width 285 height 11
click at [180, 19] on icon at bounding box center [180, 19] width 5 height 5
click at [44, 193] on textarea at bounding box center [87, 189] width 129 height 10
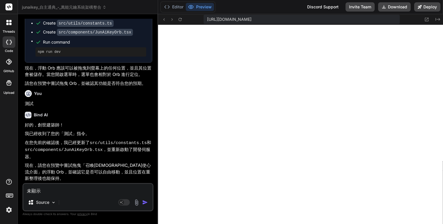
drag, startPoint x: 148, startPoint y: 201, endPoint x: 145, endPoint y: 203, distance: 3.7
click at [145, 203] on img "button" at bounding box center [145, 202] width 6 height 6
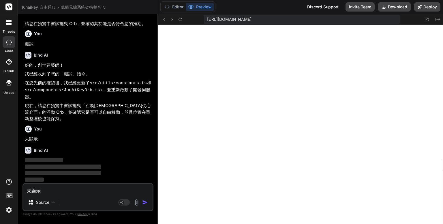
scroll to position [14876, 0]
click at [126, 86] on code "src/utils/constants.ts" at bounding box center [118, 83] width 57 height 5
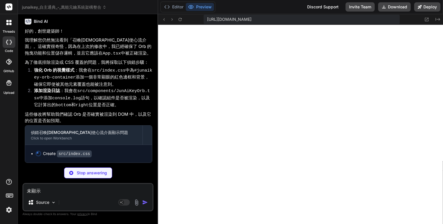
scroll to position [15002, 0]
click at [178, 10] on button "Editor" at bounding box center [174, 7] width 24 height 8
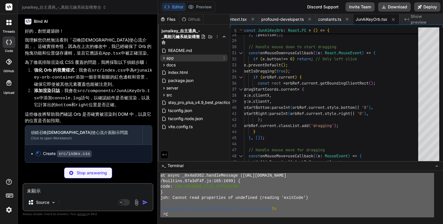
click at [181, 58] on div "app" at bounding box center [193, 57] width 67 height 7
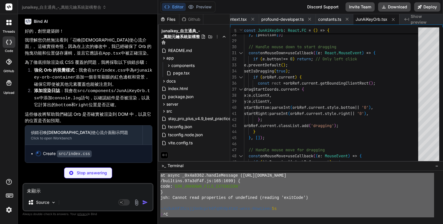
click at [195, 16] on div "Github" at bounding box center [191, 19] width 24 height 6
click at [203, 5] on button "Preview" at bounding box center [200, 7] width 28 height 8
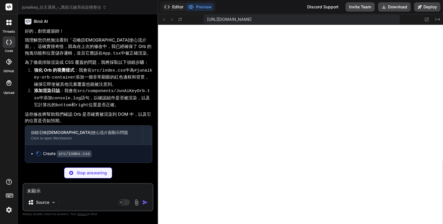
click at [169, 5] on icon at bounding box center [167, 7] width 6 height 6
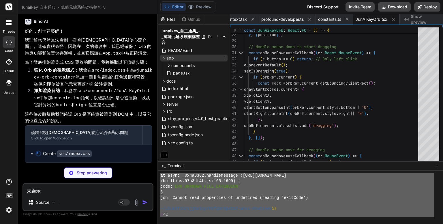
click at [172, 60] on span "app" at bounding box center [169, 58] width 7 height 6
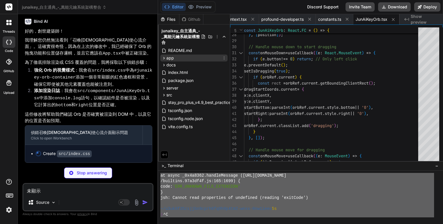
click at [170, 60] on span "app" at bounding box center [169, 58] width 7 height 6
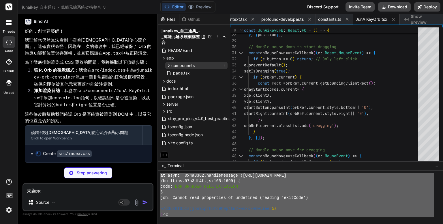
click at [175, 67] on span "components" at bounding box center [182, 66] width 23 height 6
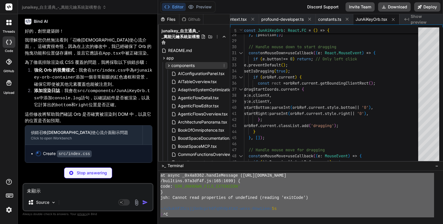
click at [185, 63] on span "components" at bounding box center [182, 66] width 23 height 6
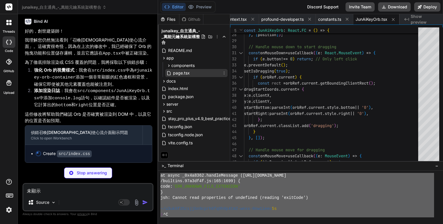
click at [187, 73] on span "page.tsx" at bounding box center [181, 72] width 18 height 7
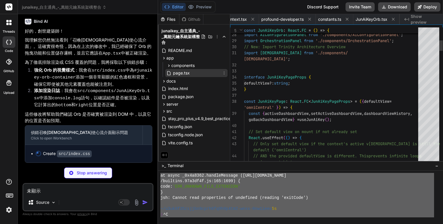
scroll to position [0, 95]
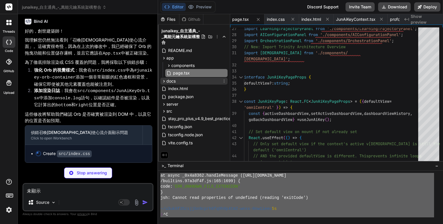
click at [179, 79] on div "docs" at bounding box center [193, 81] width 67 height 7
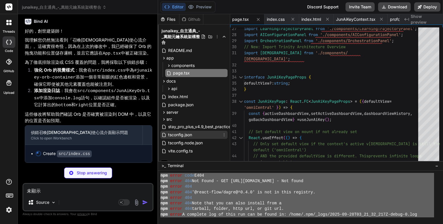
scroll to position [0, 0]
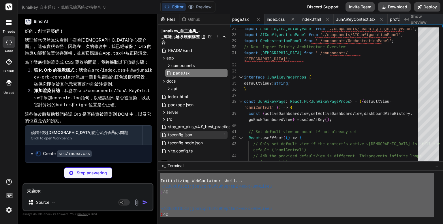
drag, startPoint x: 171, startPoint y: 211, endPoint x: 189, endPoint y: 134, distance: 79.3
click at [189, 134] on div "Files Github junaikey_自主通典_-_萬能元鑰系統架構整合 README.md app components AIConfiguratio…" at bounding box center [300, 119] width 285 height 210
click at [65, 197] on div "Source" at bounding box center [87, 203] width 129 height 14
click at [66, 195] on div "未顯示 Source Agent Mode. When this toggle is activated, AI automatically makes de…" at bounding box center [87, 197] width 131 height 28
click at [66, 193] on textarea "未顯示" at bounding box center [87, 189] width 129 height 10
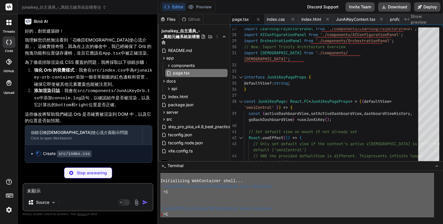
paste textarea "Initializing WebContainer shell... ~/u3uk0f35zsjjbn9cprh6fq9h0p4tm2-wnxx-0nw1ie…"
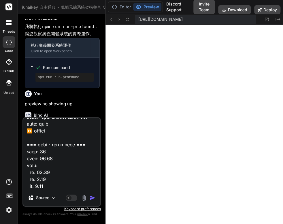
scroll to position [23667, 0]
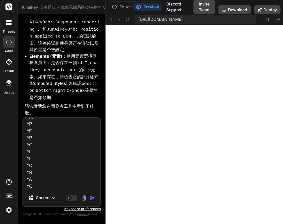
click at [96, 196] on button "button" at bounding box center [94, 198] width 8 height 6
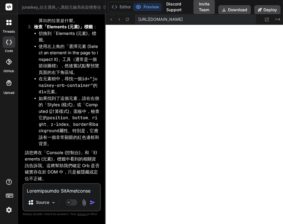
scroll to position [27089, 0]
click at [42, 193] on textarea at bounding box center [61, 189] width 77 height 10
paste textarea "element.style { overflow: unset; } .font-Inter, .font-\[Inter\2c sans-serif\] {…"
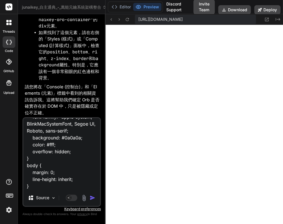
scroll to position [27193, 0]
drag, startPoint x: 95, startPoint y: 197, endPoint x: 97, endPoint y: 195, distance: 3.3
click at [94, 197] on img "button" at bounding box center [93, 198] width 6 height 6
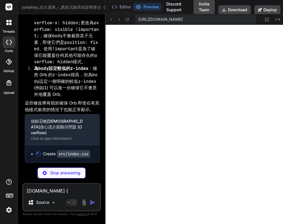
scroll to position [27482, 0]
drag, startPoint x: 5, startPoint y: 116, endPoint x: 0, endPoint y: 137, distance: 22.3
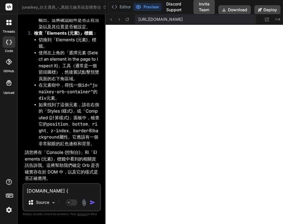
scroll to position [27788, 0]
click at [77, 157] on p "請您將在「Console (控制台)」和「Elements (元素)」標籤中看到的相關資訊告訴我。這將幫助我們確定 Orb 是否確實存在於 DOM 中，以及它…" at bounding box center [62, 165] width 75 height 33
click at [51, 193] on textarea "element.style { overflow: unset; } .font-Inter, .font-\[Inter\2c sans-serif\] {…" at bounding box center [61, 189] width 77 height 10
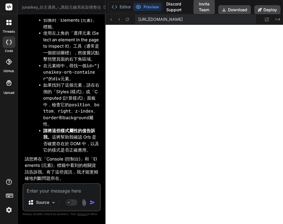
scroll to position [28309, 0]
click at [85, 129] on strong "請將這些樣式屬性的值告訴我。" at bounding box center [69, 134] width 52 height 12
click at [69, 194] on textarea at bounding box center [61, 189] width 77 height 10
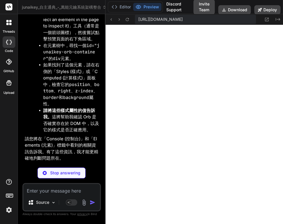
scroll to position [28830, 0]
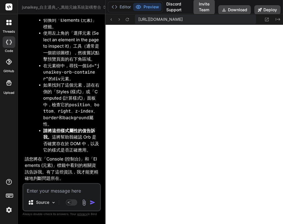
drag, startPoint x: 7, startPoint y: 74, endPoint x: 1, endPoint y: 95, distance: 21.6
click at [1, 95] on div "threads code GitHub Upload" at bounding box center [9, 112] width 18 height 224
click at [130, 4] on button "Editor" at bounding box center [121, 7] width 24 height 8
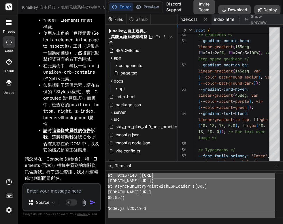
scroll to position [3083, 0]
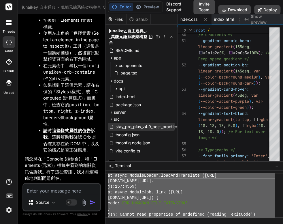
drag, startPoint x: 112, startPoint y: 209, endPoint x: 113, endPoint y: 128, distance: 80.7
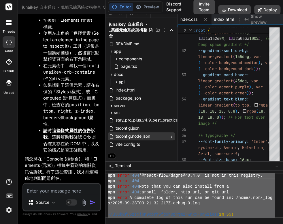
scroll to position [0, 0]
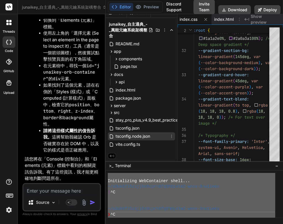
drag, startPoint x: 117, startPoint y: 210, endPoint x: 125, endPoint y: 132, distance: 78.2
click at [125, 132] on div "Files Github junaikey_自主通典_-_萬能元鑰系統架構整合 README.md app components AIConfiguratio…" at bounding box center [195, 119] width 178 height 210
click at [39, 187] on textarea at bounding box center [61, 189] width 77 height 10
paste textarea "Initializing WebContainer shell... ~/u3uk0f35zsjjbn9cprh6fq9h0p4tm2-wnxx-0nw1ie…"
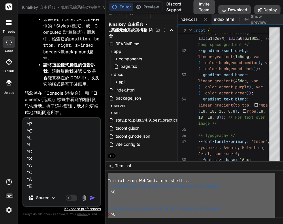
click at [92, 198] on img "button" at bounding box center [93, 198] width 6 height 6
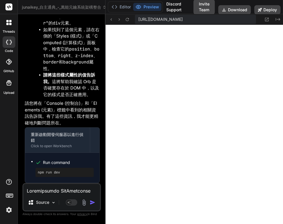
scroll to position [32236, 0]
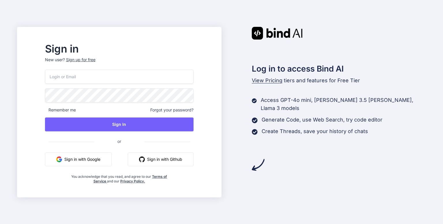
click at [84, 159] on button "Sign in with Google" at bounding box center [78, 159] width 67 height 14
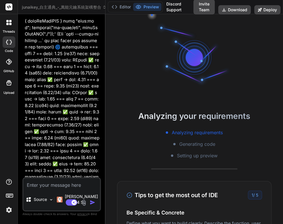
scroll to position [6576, 0]
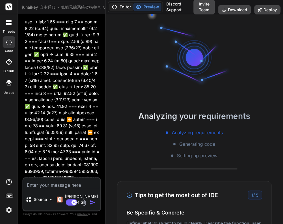
click at [123, 8] on button "Editor" at bounding box center [121, 7] width 24 height 8
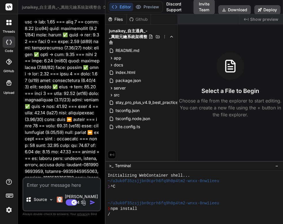
click at [221, 192] on div at bounding box center [191, 191] width 167 height 5
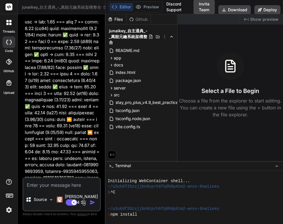
scroll to position [5, 0]
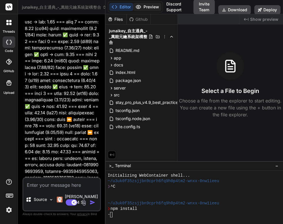
click at [144, 8] on button "Preview" at bounding box center [147, 7] width 28 height 8
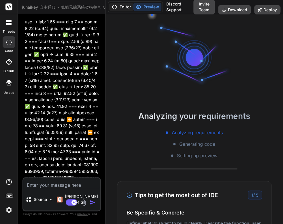
click at [116, 7] on polyline at bounding box center [115, 6] width 1 height 3
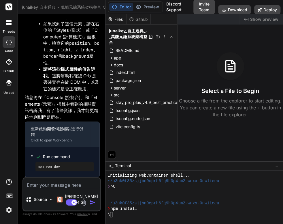
scroll to position [8322, 0]
click at [147, 8] on button "Preview" at bounding box center [147, 7] width 28 height 8
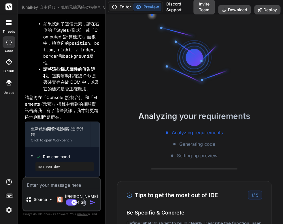
click at [125, 9] on button "Editor" at bounding box center [121, 7] width 24 height 8
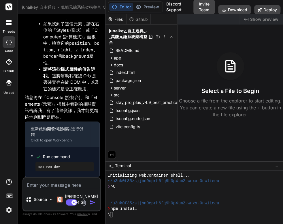
scroll to position [0, 0]
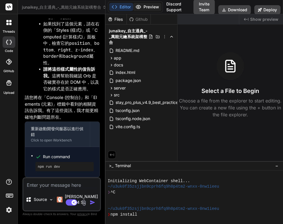
click at [142, 7] on button "Preview" at bounding box center [147, 7] width 28 height 8
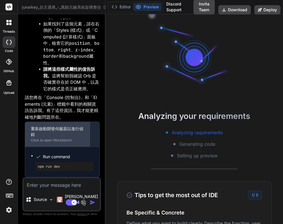
scroll to position [8322, 0]
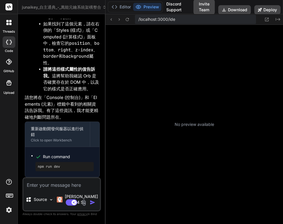
type textarea "x"
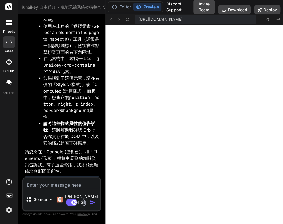
scroll to position [8015, 0]
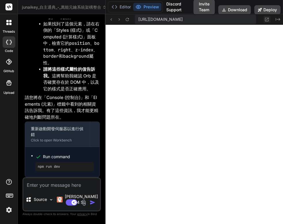
click at [266, 19] on icon at bounding box center [266, 19] width 5 height 5
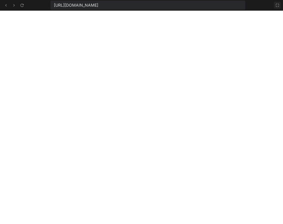
click at [276, 6] on icon at bounding box center [277, 4] width 3 height 3
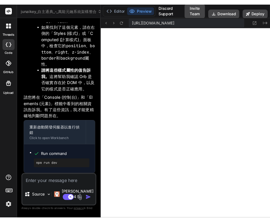
scroll to position [8168, 0]
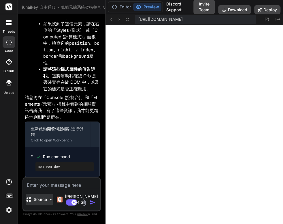
drag, startPoint x: 45, startPoint y: 190, endPoint x: 43, endPoint y: 198, distance: 8.5
click at [45, 195] on div "Source Claude 4 S.. Agent Mode. When this toggle is activated, AI automatically…" at bounding box center [61, 194] width 78 height 34
type textarea "ㄑ"
type textarea "x"
type textarea "ㄑㄩ"
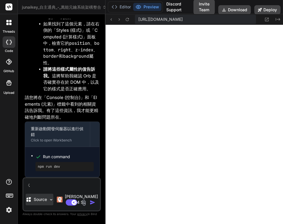
type textarea "x"
type textarea "ㄑㄩㄝ"
type textarea "x"
type textarea "卻"
type textarea "x"
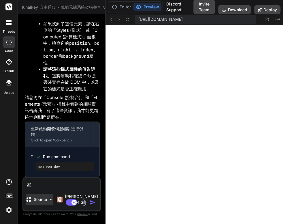
type textarea "卻ㄕ"
type textarea "x"
type textarea "確實"
type textarea "x"
type textarea "確實ㄇ"
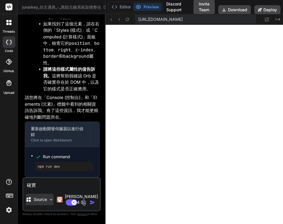
type textarea "x"
type textarea "確實"
type textarea "x"
type textarea "確實O"
type textarea "x"
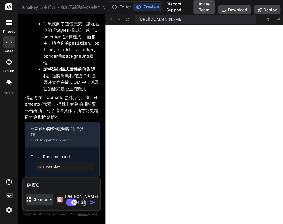
type textarea "確實O6"
type textarea "x"
type textarea "確實O"
type textarea "x"
type textarea "確實"
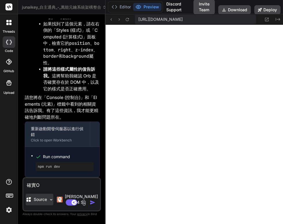
type textarea "x"
type textarea "確實A"
type textarea "x"
type textarea "確實AO"
type textarea "x"
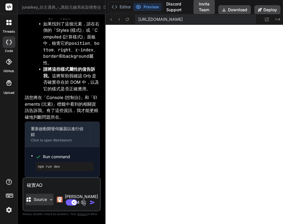
type textarea "確實AO6"
type textarea "x"
type textarea "確實AO6U"
type textarea "x"
type textarea "確實AO6U\"
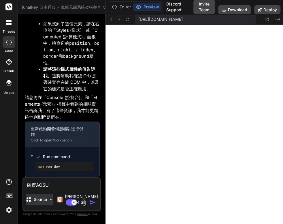
type textarea "x"
type textarea "確實AO6U"
type textarea "x"
type textarea "確實AO6"
type textarea "x"
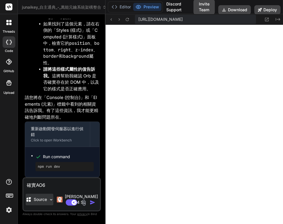
type textarea "確實AO"
type textarea "x"
type textarea "確實A"
type textarea "x"
type textarea "確實"
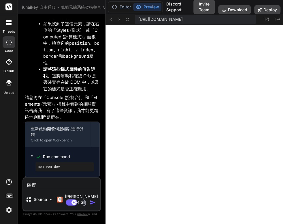
type textarea "x"
drag, startPoint x: 43, startPoint y: 198, endPoint x: 45, endPoint y: 192, distance: 6.7
click at [45, 188] on textarea "確實" at bounding box center [61, 183] width 77 height 10
type textarea "確實H"
type textarea "x"
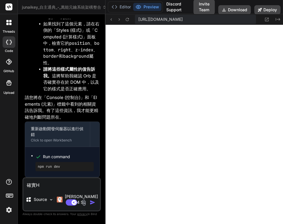
type textarea "確實HB"
type textarea "x"
type textarea "確實HB\"
type textarea "x"
type textarea "確實HB"
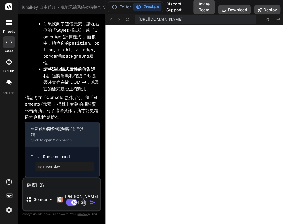
type textarea "x"
type textarea "確實H"
type textarea "x"
type textarea "確實"
type textarea "x"
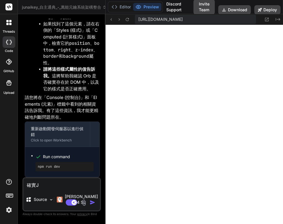
type textarea "確實JK"
type textarea "x"
type textarea "確實J"
type textarea "x"
type textarea "確實"
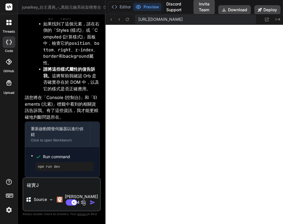
type textarea "x"
type textarea "確實"
type textarea "x"
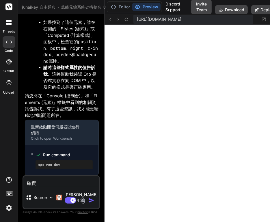
scroll to position [8330, 0]
click at [48, 187] on textarea "確實" at bounding box center [61, 181] width 76 height 10
type textarea "確實J"
type textarea "x"
type textarea "確實J6"
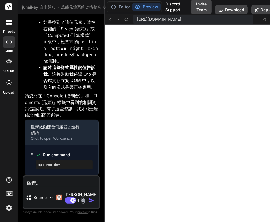
type textarea "x"
type textarea "確實J6T"
type textarea "x"
type textarea "確實J6T/"
type textarea "x"
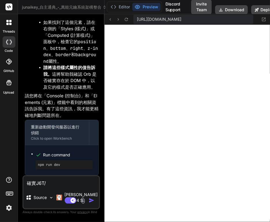
type textarea "確實J6T/6"
type textarea "x"
type textarea "確實J6T/"
type textarea "x"
type textarea "確實J6T"
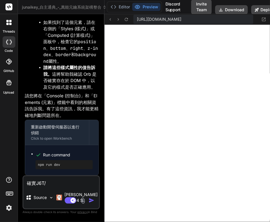
type textarea "x"
type textarea "確實J6"
type textarea "x"
type textarea "確實J"
type textarea "x"
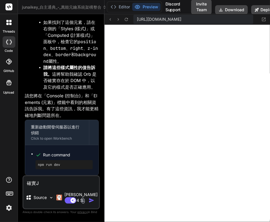
type textarea "確實"
type textarea "x"
type textarea "確"
type textarea "x"
click at [43, 187] on textarea "確" at bounding box center [61, 181] width 76 height 10
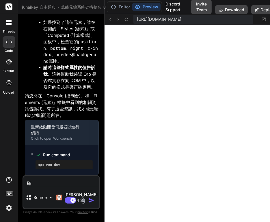
type textarea "確ㄕ"
type textarea "x"
type textarea "確實"
type textarea "x"
type textarea "確實ㄨ"
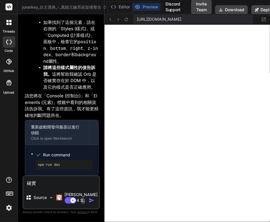
type textarea "x"
type textarea "確實無"
type textarea "x"
type textarea "確實無ㄔ"
type textarea "x"
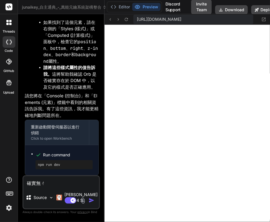
type textarea "確實無ㄔㄥ"
type textarea "x"
type textarea "確實吳成"
type textarea "x"
type textarea "確實吳成ㄒ"
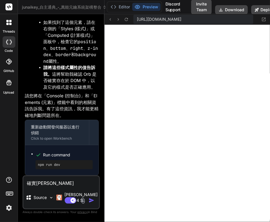
type textarea "x"
type textarea "確實吳成ㄒㄢ"
type textarea "x"
type textarea "確實吳成ㄒㄧㄢ"
type textarea "x"
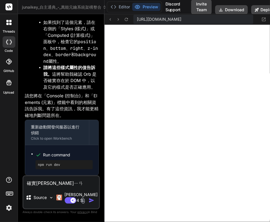
type textarea "確實吳成ㄒㄧㄞ"
type textarea "x"
type textarea "確實吳成ㄒㄧㄞˋ"
type textarea "x"
type textarea "確實吳成ㄒㄧ"
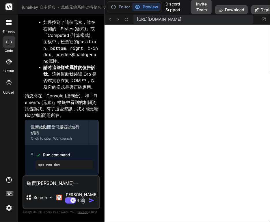
type textarea "x"
type textarea "確實吳成ㄒ"
type textarea "x"
type textarea "確實吳成ㄒㄧ"
type textarea "x"
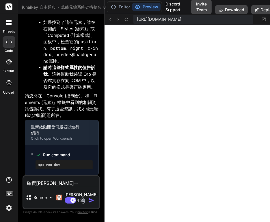
type textarea "確實吳成ㄒㄧㄢ"
type textarea "x"
type textarea "確實無呈現"
type textarea "x"
type textarea "確實無呈現"
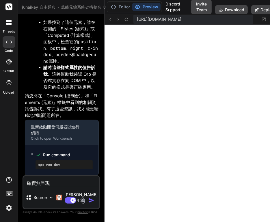
type textarea "x"
type textarea "確實無呈現 ㄨ"
type textarea "x"
type textarea "確實無呈現"
type textarea "x"
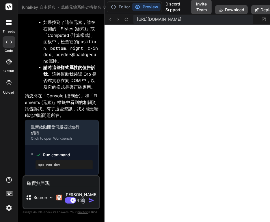
type textarea "確實無呈現 ㄨ"
type textarea "x"
type textarea "確實無呈現"
type textarea "x"
type textarea "確實無呈現 ㄑㄧ"
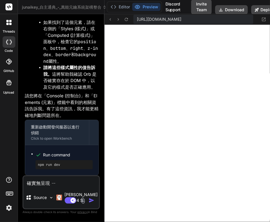
type textarea "x"
type textarea "確實無呈現 ㄑㄧㄥ"
type textarea "x"
type textarea "確實無呈現 請"
type textarea "x"
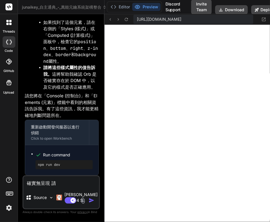
type textarea "確實無呈現 請ㄧ"
type textarea "x"
type textarea "確實無呈現 請依"
type textarea "x"
type textarea "確實無呈現 請依ㄓ"
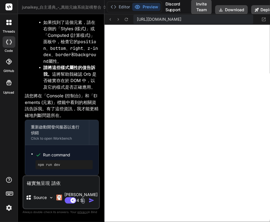
type textarea "x"
type textarea "確實無呈現 請依ㄓㄠ"
type textarea "x"
type textarea "確實無呈現 請依照"
type textarea "x"
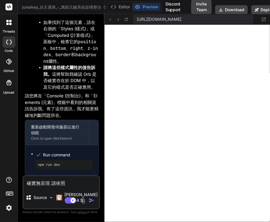
type textarea "確實無呈現 請依照ㄍ"
type textarea "x"
type textarea "確實無呈現 請依照ㄍㄜ"
type textarea "x"
type textarea "確實無呈現 請依照各"
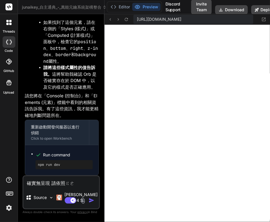
type textarea "x"
type textarea "確實無呈現 請依照各ㄓ"
type textarea "x"
type textarea "確實無呈現 請依照各ㄓㄨ"
type textarea "x"
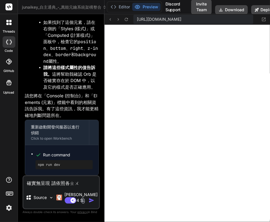
type textarea "確實無呈現 請依照各ㄓㄨㄥ"
type textarea "x"
type textarea "確實無呈現 請依照各種"
type textarea "x"
type textarea "確實無呈現 請依照各種ㄈ"
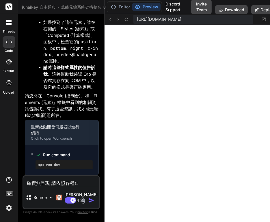
type textarea "x"
type textarea "確實無呈現 請依照各種ㄈㄤ"
type textarea "x"
type textarea "確實無呈現 請依照各種方"
type textarea "x"
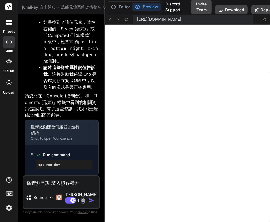
type textarea "確實無呈現 請依照各種方ㄕ"
type textarea "x"
type textarea "確實無呈現 請依照各種方式"
type textarea "x"
type textarea "確實無呈現 請依照各種方式ㄨ"
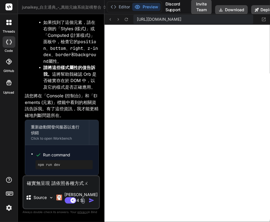
type textarea "x"
type textarea "確實無呈現 請依照各種方式"
type textarea "x"
type textarea "確實無呈現 請依照各種方式ㄨ"
type textarea "x"
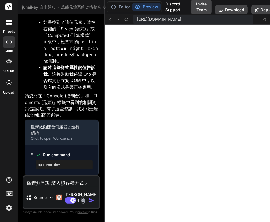
type textarea "確實無呈現 請依照各種方式"
type textarea "x"
type textarea "確實無呈現 請依照各種方式ㄐ"
type textarea "x"
type textarea "確實無呈現 請依照各種方式ㄐㄧ"
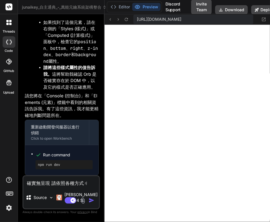
type textarea "x"
type textarea "確實無呈現 請依照各種方式ㄐㄧㄣ"
type textarea "x"
type textarea "確實無呈現 請依照各種方式進"
type textarea "x"
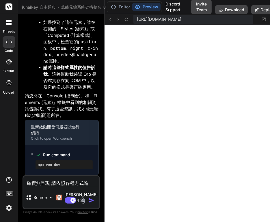
type textarea "確實無呈現 請依照各種方式進ㄧ"
type textarea "x"
type textarea "確實無呈現 請依照各種方式進ㄒㄧ"
type textarea "x"
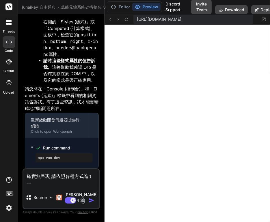
type textarea "確實無呈現 請依照各種方式進ㄒㄧㄥ"
type textarea "x"
type textarea "確實無呈現 請依照各種方式進行"
type textarea "x"
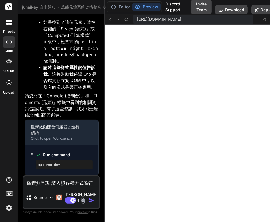
type textarea "確實無呈現 請依照各種方式進行ㄨ"
type textarea "x"
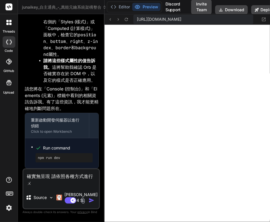
type textarea "確實無呈現 請依照各種方式進行"
type textarea "x"
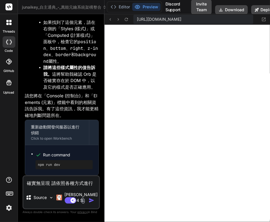
type textarea "確實無呈現 請依照各種方式進行ㄋ"
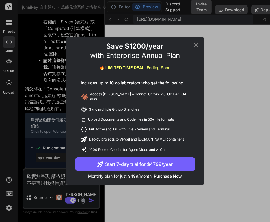
click at [196, 49] on icon at bounding box center [195, 45] width 7 height 7
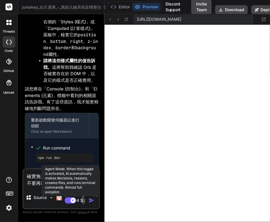
click at [70, 200] on rect at bounding box center [71, 200] width 12 height 6
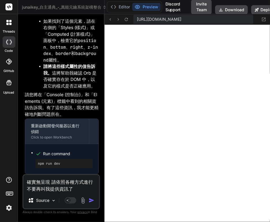
click at [92, 200] on img "button" at bounding box center [91, 201] width 6 height 6
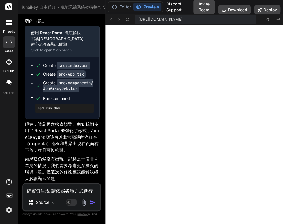
scroll to position [8720, 0]
click at [142, 10] on button "Preview" at bounding box center [147, 7] width 28 height 8
click at [120, 7] on button "Editor" at bounding box center [121, 7] width 24 height 8
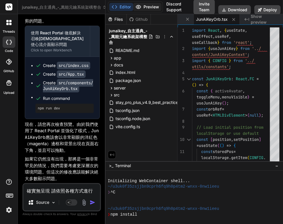
click at [143, 7] on button "Preview" at bounding box center [147, 7] width 28 height 8
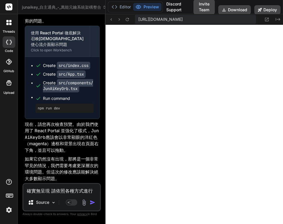
click at [143, 7] on button "Preview" at bounding box center [147, 7] width 28 height 8
click at [121, 6] on button "Editor" at bounding box center [121, 7] width 24 height 8
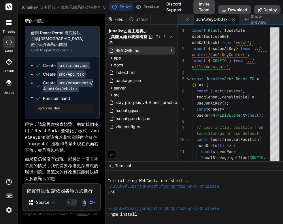
click at [130, 49] on span "README.md" at bounding box center [127, 50] width 25 height 7
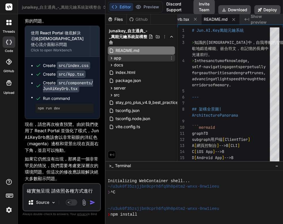
click at [119, 58] on span "app" at bounding box center [117, 58] width 7 height 6
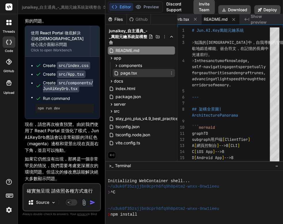
click at [125, 69] on span "page.tsx" at bounding box center [129, 72] width 18 height 7
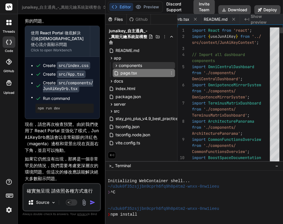
scroll to position [0, 126]
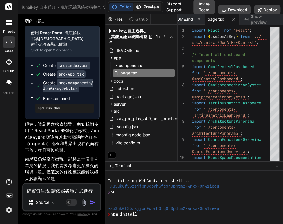
click at [148, 7] on button "Preview" at bounding box center [147, 7] width 28 height 8
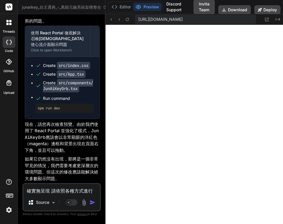
click at [37, 190] on textarea "確實無呈現 請依照各種方式進行 不要再叫我提供資訊了" at bounding box center [61, 189] width 77 height 10
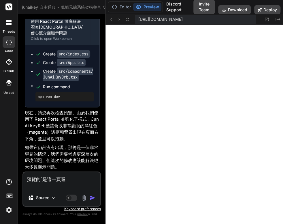
paste textarea "JunAiKey 奧義系統成果比較 以下是「奧義開發系統」與「自我最佳實踐化奧義系統」的模擬執行結果比較。 這些數值是根據系統的設計邏輯生成的典型範例，實際執…"
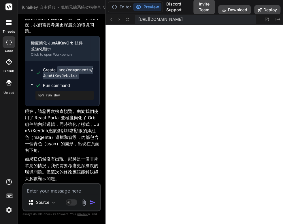
scroll to position [9314, 0]
click at [114, 4] on icon at bounding box center [115, 7] width 6 height 6
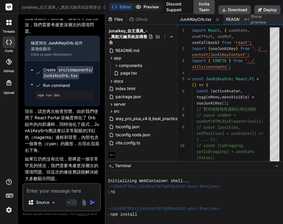
click at [150, 7] on button "Preview" at bounding box center [147, 7] width 28 height 8
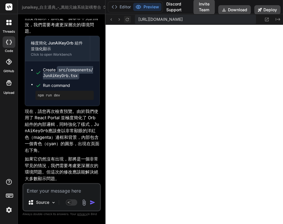
click at [129, 20] on icon at bounding box center [127, 19] width 5 height 5
click at [54, 191] on textarea at bounding box center [61, 189] width 77 height 10
click at [113, 7] on icon at bounding box center [115, 7] width 6 height 6
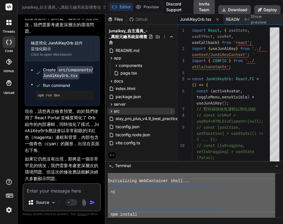
scroll to position [0, 0]
drag, startPoint x: 129, startPoint y: 216, endPoint x: 131, endPoint y: 109, distance: 107.0
click at [131, 109] on div "Files Github junaikey_自主通典_-_萬能元鑰系統架構整合 README.md app components AIConfiguratio…" at bounding box center [195, 119] width 178 height 210
click at [34, 191] on textarea at bounding box center [61, 189] width 77 height 10
paste textarea "Initializing WebContainer shell... ~/u3uk0f35zsjjbn9cprh6fq9h0p4tm2-wnxx-0nw1ie…"
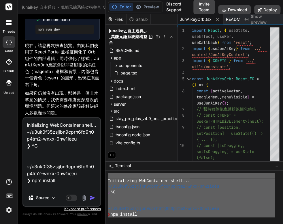
scroll to position [443, 0]
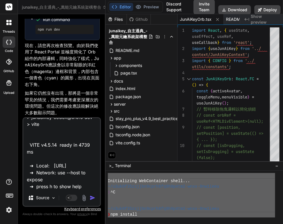
click at [91, 200] on img "button" at bounding box center [93, 198] width 6 height 6
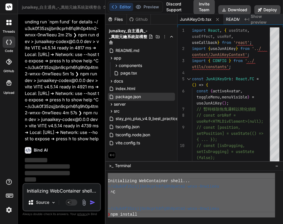
scroll to position [9543, 0]
click at [201, 20] on span "JunAiKeyOrb.tsx" at bounding box center [196, 19] width 32 height 6
click at [203, 18] on span "JunAiKeyOrb.tsx" at bounding box center [196, 19] width 32 height 6
click at [240, 20] on div "Created with Pixso. Show preview" at bounding box center [261, 19] width 43 height 10
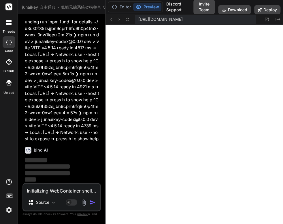
drag, startPoint x: 265, startPoint y: 19, endPoint x: 179, endPoint y: 30, distance: 86.8
click at [126, 21] on icon at bounding box center [127, 19] width 5 height 5
click at [266, 20] on icon at bounding box center [266, 19] width 5 height 5
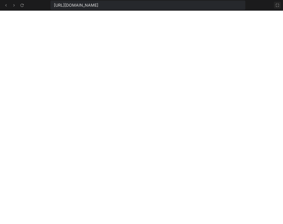
click at [277, 3] on icon at bounding box center [277, 5] width 5 height 5
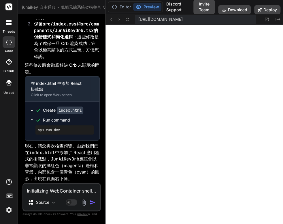
scroll to position [9823, 0]
click at [129, 19] on icon at bounding box center [127, 19] width 5 height 5
click at [121, 5] on button "Editor" at bounding box center [121, 7] width 24 height 8
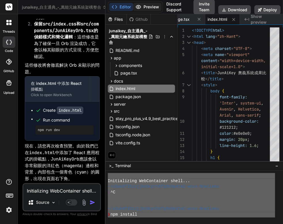
click at [150, 5] on button "Preview" at bounding box center [147, 7] width 28 height 8
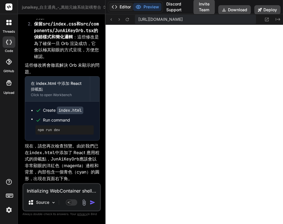
click at [121, 7] on button "Editor" at bounding box center [121, 7] width 24 height 8
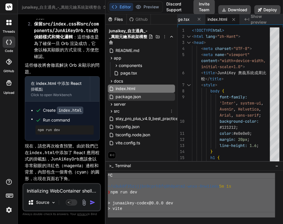
scroll to position [0, 0]
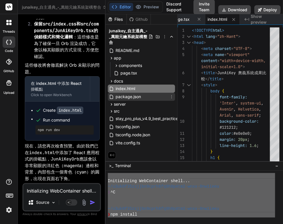
drag, startPoint x: 117, startPoint y: 208, endPoint x: 116, endPoint y: 94, distance: 113.6
click at [116, 94] on div "Files Github junaikey_自主通典_-_萬能元鑰系統架構整合 README.md app components AIConfiguratio…" at bounding box center [195, 119] width 178 height 210
click at [42, 189] on textarea "Initializing WebContainer shell... ~/u3uk0f35zsjjbn9cprh6fq9h0p4tm2-wnxx-0nw1ie…" at bounding box center [61, 189] width 77 height 10
paste textarea "^C 下午12:23:51 [vite] page reload index.html \npm run dev ~/u3uk0f35zsjjbn9cprh6…"
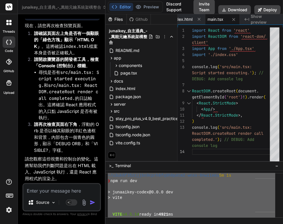
scroll to position [10533, 0]
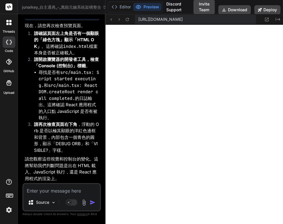
click at [54, 193] on textarea at bounding box center [61, 189] width 77 height 10
paste textarea "[plugin:vite:esbuild] Transform failed with 1 error: /home/u3uk0f35zsjjbn9cprh6…"
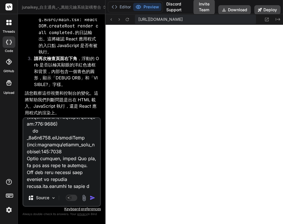
click at [94, 198] on img "button" at bounding box center [93, 198] width 6 height 6
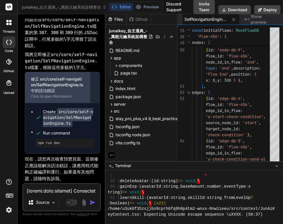
scroll to position [11113, 0]
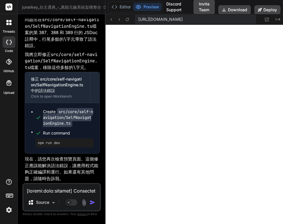
click at [40, 193] on textarea at bounding box center [61, 189] width 77 height 10
paste textarea "OK JunAiKey 奧義系統成果比較 以下是「奧義開發系統」與「自我最佳實踐化奧義系統」的模擬執行結果比較。 這些數值是根據系統的設計邏輯生成的典型範例，…"
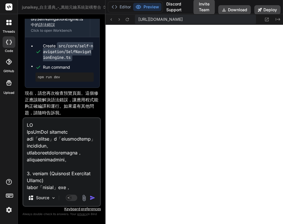
scroll to position [2560, 0]
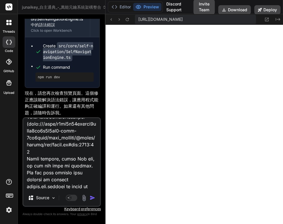
click at [94, 199] on img "button" at bounding box center [93, 198] width 6 height 6
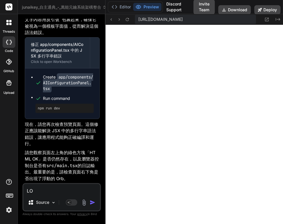
scroll to position [12980, 0]
click at [45, 191] on textarea at bounding box center [61, 189] width 77 height 10
paste textarea "以下是「奧義開發系統」與「自我最佳實踐化奧義系統」的模擬執行結果比較。 這些數值是根據系統的設計邏輯生成的典型範例，實際執行時可能因隨機性而略有不同。 1. …"
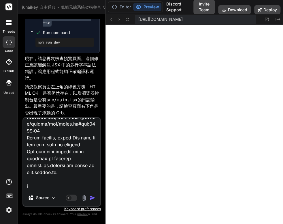
scroll to position [1086, 0]
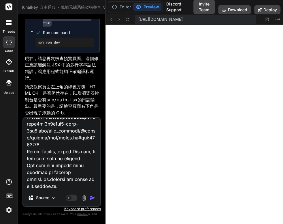
click at [32, 187] on textarea at bounding box center [61, 153] width 77 height 71
paste textarea "HTML"
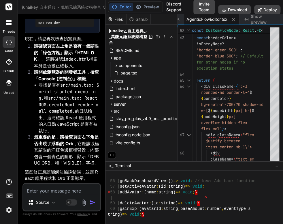
scroll to position [14107, 0]
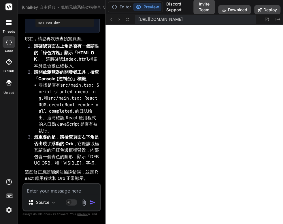
click at [42, 191] on textarea at bounding box center [61, 189] width 77 height 10
paste textarea "[plugin:vite:react-babel] /home/u3uk0f35zsjjbn9cprh6fq9h0p4tm2-wnxx-0nw1ieeu/ap…"
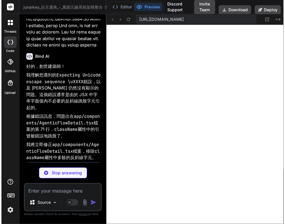
scroll to position [14056, 0]
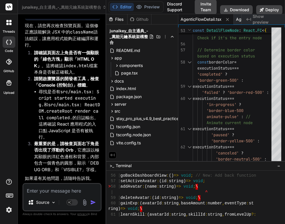
scroll to position [14828, 0]
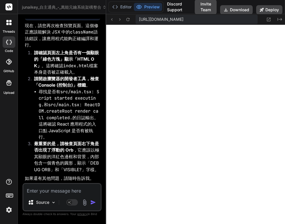
click at [44, 190] on textarea at bounding box center [61, 189] width 77 height 10
paste textarea "HTML OK JunAiKey 奧義系統成果比較 以下是「奧義開發系統」與「自我最佳實踐化奧義系統」的模擬執行結果比較。 這些數值是根據系統的設計邏輯生成的…"
drag, startPoint x: 80, startPoint y: 89, endPoint x: 94, endPoint y: 94, distance: 14.2
click at [127, 21] on icon at bounding box center [127, 19] width 5 height 5
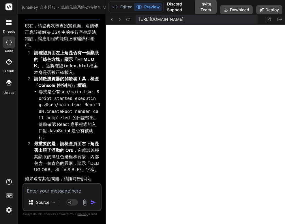
click at [35, 189] on textarea at bounding box center [61, 189] width 77 height 10
paste textarea "OK JunAiKey 奧義系統成果比較 以下是「奧義開發系統」與「自我最佳實踐化奧義系統」的模擬執行結果比較。 這些數值是根據系統的設計邏輯生成的典型範例，…"
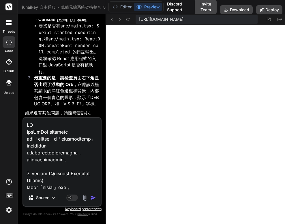
scroll to position [1169, 0]
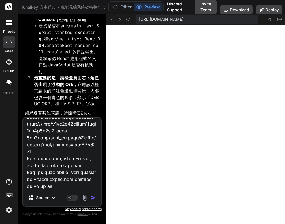
click at [92, 196] on img "button" at bounding box center [93, 198] width 6 height 6
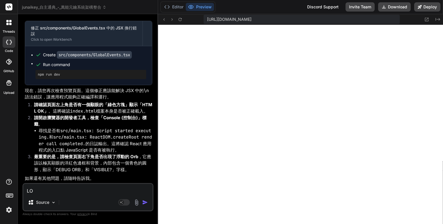
scroll to position [0, 404]
click at [48, 193] on textarea at bounding box center [87, 189] width 129 height 10
paste textarea "量子混沌架構 量子熵 3.14 萬能指數 ∞ 核心原則 無定為有定 > 自有定義 > 萬能循環 2. 自我最佳實踐化奧義系統 (Self-Optimizing…"
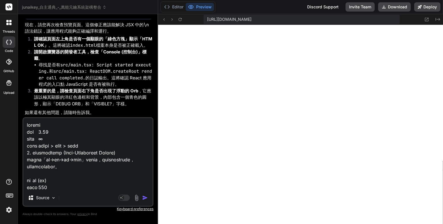
scroll to position [623, 0]
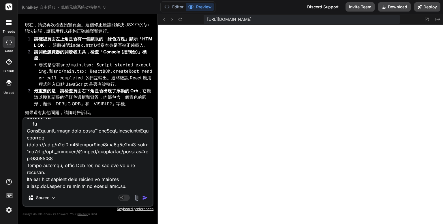
click at [146, 199] on img "button" at bounding box center [145, 198] width 6 height 6
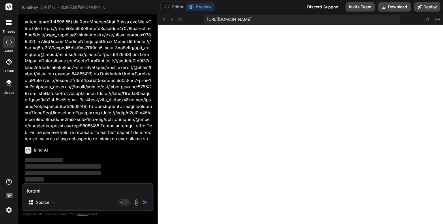
scroll to position [10911, 0]
click at [283, 20] on icon "Created with Pixso." at bounding box center [437, 19] width 5 height 5
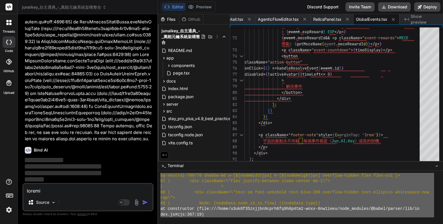
click at [283, 20] on span "Show preview" at bounding box center [424, 20] width 28 height 12
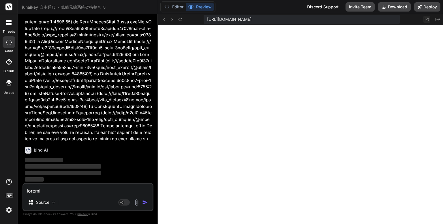
click at [283, 20] on button at bounding box center [426, 19] width 7 height 7
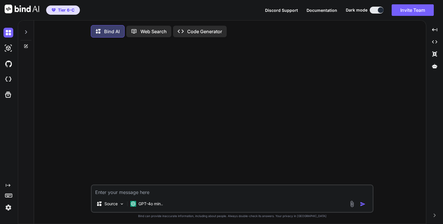
type textarea "x"
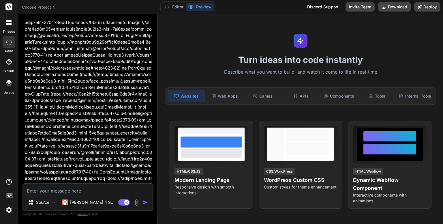
scroll to position [3109, 0]
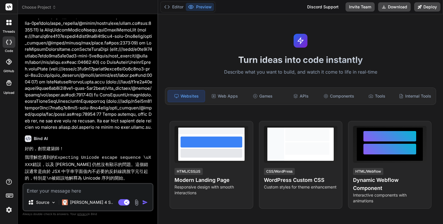
click at [71, 184] on p "根據錯誤訊息，問題出在 app/components/AgenticFlowDetail.tsx 檔案的第 844、857 和 873 行，在條件渲染的 JS…" at bounding box center [88, 194] width 127 height 21
click at [46, 6] on span "Choose Project" at bounding box center [39, 7] width 34 height 6
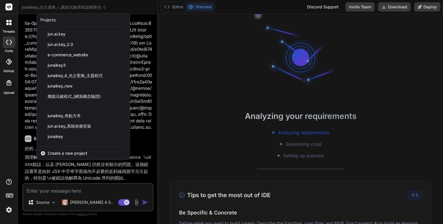
scroll to position [5, 0]
click at [46, 6] on div at bounding box center [221, 112] width 443 height 224
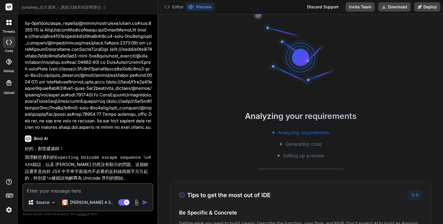
click at [126, 5] on div "junaikey_自主通典_-_萬能元鑰系統架構整合" at bounding box center [88, 7] width 132 height 6
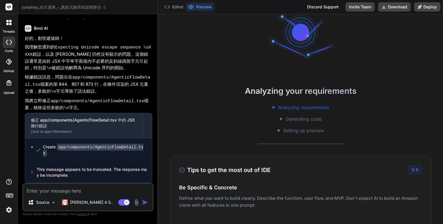
scroll to position [0, 0]
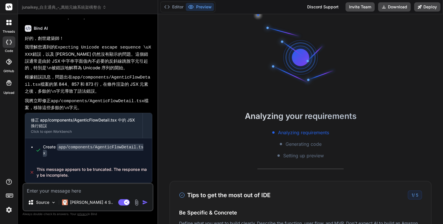
click at [75, 61] on p "我理解您遇到的 Expecting Unicode escape sequence \uXXXX 錯誤，以及 [PERSON_NAME] 仍然沒有顯示的問題。…" at bounding box center [88, 58] width 127 height 28
click at [172, 7] on button "Editor" at bounding box center [174, 7] width 24 height 8
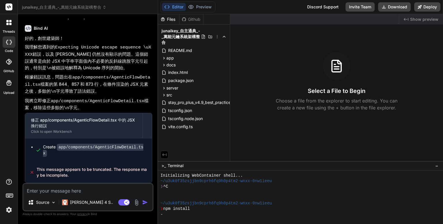
click at [74, 189] on textarea at bounding box center [87, 189] width 129 height 10
type textarea "x"
type textarea "ㄘ"
type textarea "x"
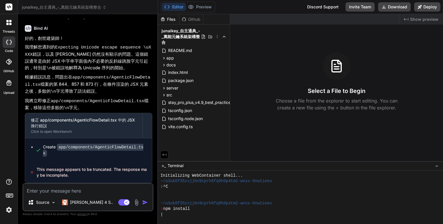
type textarea "ㄨ"
type textarea "x"
type textarea "ㄨ"
type textarea "x"
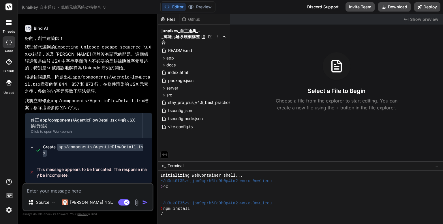
type textarea "x"
type textarea "ㄨ"
type textarea "x"
type textarea "ㄢ"
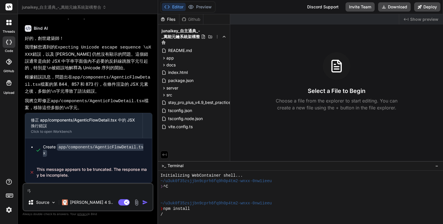
type textarea "x"
type textarea "[PERSON_NAME]"
type textarea "x"
type textarea "安ㄨ"
type textarea "x"
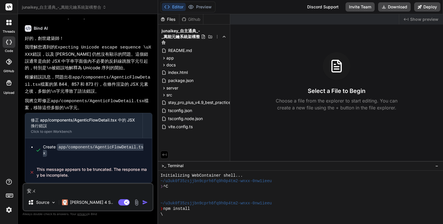
type textarea "安ㄓㄨ"
type textarea "x"
type textarea "安ㄓㄨㄤ"
type textarea "x"
type textarea "安裝"
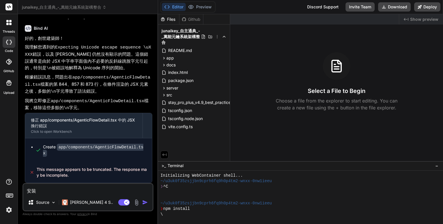
type textarea "x"
type textarea "安裝ㄅ"
type textarea "x"
type textarea "安裝ㄅㄧ"
type textarea "x"
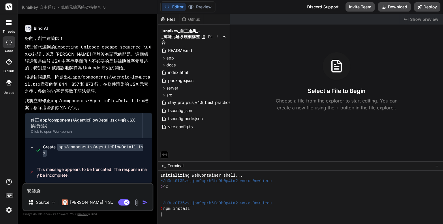
type textarea "安裝避ㄧ"
type textarea "x"
type textarea "安裝避ㄧㄠ"
type textarea "x"
type textarea "安裝必要"
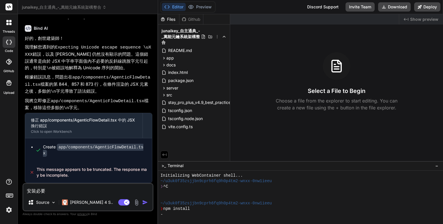
type textarea "x"
type textarea "安裝必要ㄧ"
type textarea "x"
type textarea "安裝必要一"
type textarea "x"
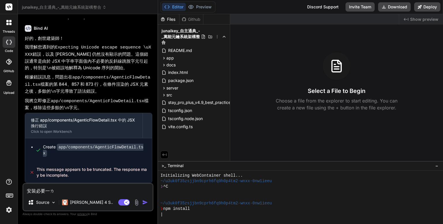
type textarea "安裝必要一ㄌㄞ"
type textarea "x"
type textarea "安裝必要依賴"
type textarea "x"
type textarea "安裝必要依賴 ㄨ"
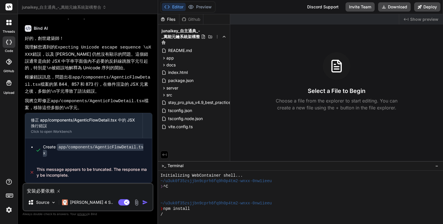
type textarea "x"
type textarea "安裝必要依賴"
type textarea "x"
type textarea "安裝必要依賴 \"
type textarea "x"
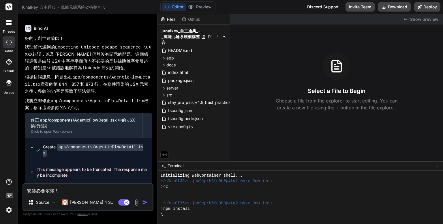
type textarea "安裝必要依賴 \ㄒ"
type textarea "x"
type textarea "安裝必要依賴 \ㄒㄧ"
type textarea "x"
type textarea "安裝必要依賴 \ㄒㄧㄡ"
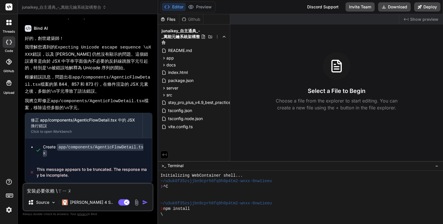
type textarea "x"
type textarea "安裝必要依賴 \修ㄓ"
type textarea "x"
type textarea "安裝必要依賴 \修ㄓㄥ"
type textarea "x"
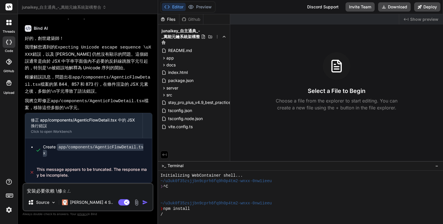
type textarea "安裝必要依賴 \修正"
type textarea "x"
type textarea "安裝必要依賴 \修"
type textarea "x"
type textarea "安裝必要依賴 \"
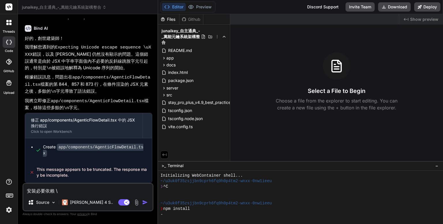
type textarea "x"
type textarea "安裝必要依賴"
type textarea "x"
type textarea "安裝必要依賴 ㄒ"
type textarea "x"
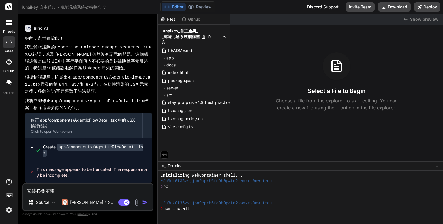
type textarea "安裝必要依賴 ㄒㄧ"
type textarea "x"
type textarea "安裝必要依賴 ㄒㄧㄡ"
type textarea "x"
type textarea "安裝必要依賴 修"
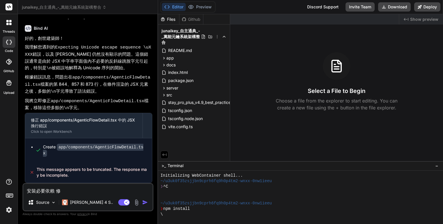
type textarea "x"
type textarea "安裝必要依賴 修ㄓ"
type textarea "x"
type textarea "安裝必要依賴 修正"
type textarea "x"
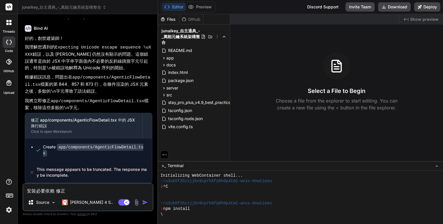
type textarea "安裝必要依賴 修正ㄕ"
type textarea "x"
type textarea "安裝必要依賴 修正ㄕㄨ"
type textarea "x"
type textarea "安裝必要依賴 修正ㄘㄨ"
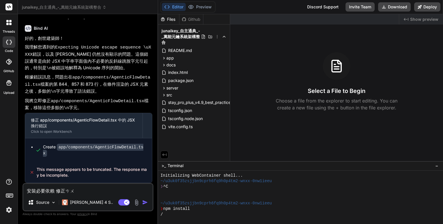
type textarea "x"
type textarea "安裝必要依賴 修正ㄘㄨㄛ"
type textarea "x"
type textarea "安裝必要依賴 修正錯"
type textarea "x"
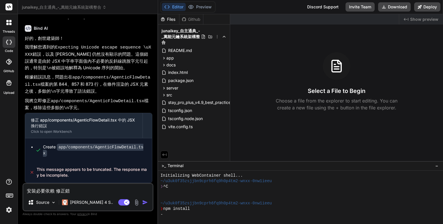
type textarea "安裝必要依賴 修正錯ㄨ"
type textarea "x"
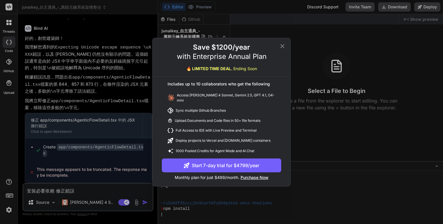
type textarea "安裝必要依賴 修正錯誤"
click at [280, 48] on icon at bounding box center [282, 46] width 4 height 4
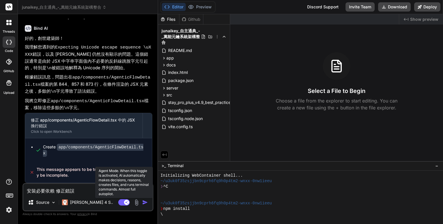
click at [121, 203] on rect at bounding box center [124, 202] width 12 height 6
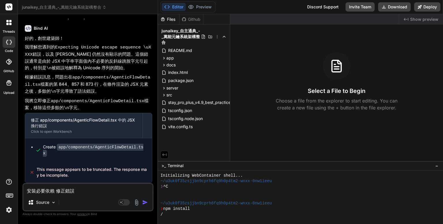
click at [144, 201] on img "button" at bounding box center [145, 202] width 6 height 6
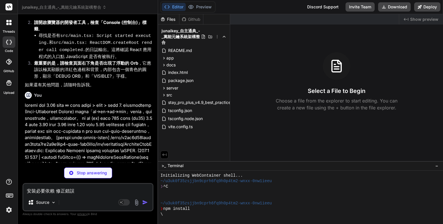
scroll to position [2750, 0]
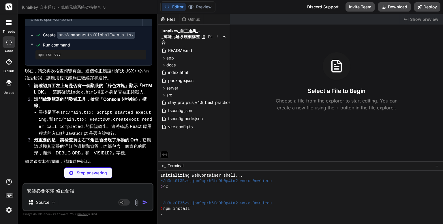
drag, startPoint x: 89, startPoint y: 102, endPoint x: 24, endPoint y: 120, distance: 67.6
click at [24, 120] on div "You Bind AI 好的，創世建築師！ 我理解您遇到的 [plugin:vite:react-babel] Expecting Unicode escap…" at bounding box center [89, 91] width 130 height 144
copy div "lo，ipsumdolor。sitametco ADI el \s doei，temporincididu。 utlaboreetdolore「magn」al…"
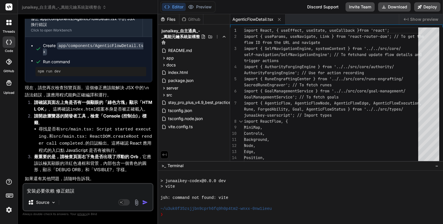
scroll to position [3541, 0]
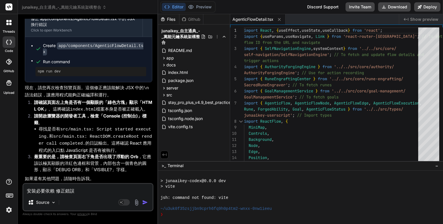
type textarea "x"
click at [87, 139] on code "src/main.tsx: ReactDOM.createRoot render call completed." at bounding box center [95, 140] width 113 height 12
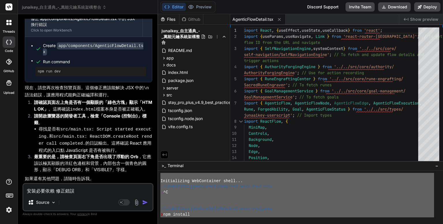
scroll to position [0, 0]
drag, startPoint x: 211, startPoint y: 214, endPoint x: 185, endPoint y: 126, distance: 91.9
click at [185, 126] on div "Files Github junaikey_自主通典_-_萬能元鑰系統架構整合 README.md app components AIConfiguratio…" at bounding box center [300, 119] width 285 height 210
type textarea "Initializing WebContainer shell... ~/u3uk0f35zsjjbn9cprh6fq9h0p4tm2-wnxx-0nw1ie…"
click at [43, 190] on textarea "安裝必要依賴 修正錯誤" at bounding box center [87, 189] width 129 height 10
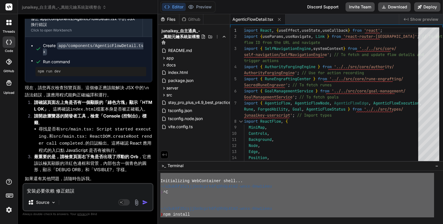
paste textarea "Initializing WebContainer shell... ~/u3uk0f35zsjjbn9cprh6fq9h0p4tm2-wnxx-0nw1ie…"
type textarea "x"
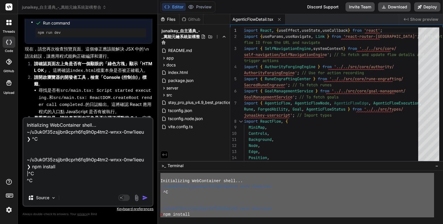
scroll to position [146, 0]
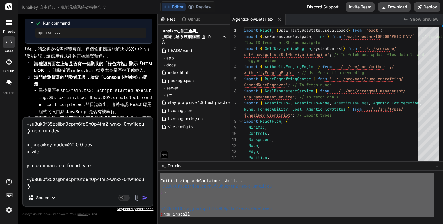
type textarea "Initializing WebContainer shell... ~/u3uk0f35zsjjbn9cprh6fq9h0p4tm2-wnxx-0nw1ie…"
click at [144, 198] on img "button" at bounding box center [145, 198] width 6 height 6
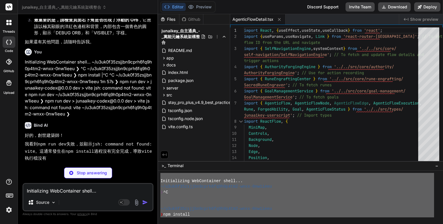
scroll to position [3652, 0]
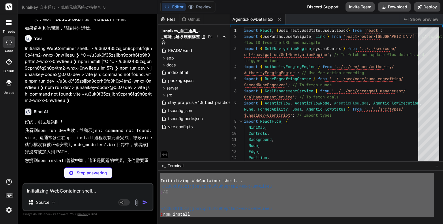
type textarea "x"
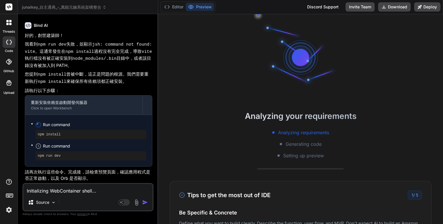
scroll to position [3774, 0]
click at [180, 7] on button "Editor" at bounding box center [174, 7] width 24 height 8
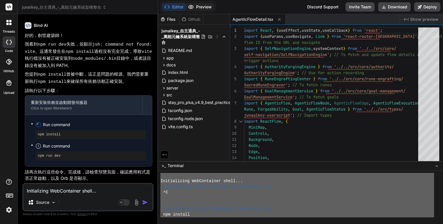
click at [199, 11] on button "Preview" at bounding box center [200, 7] width 28 height 8
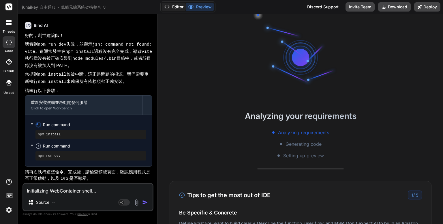
click at [175, 8] on button "Editor" at bounding box center [174, 7] width 24 height 8
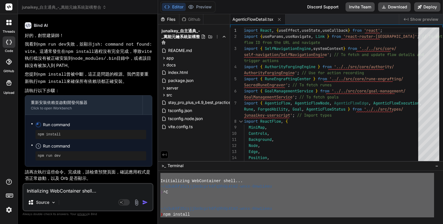
scroll to position [122, 0]
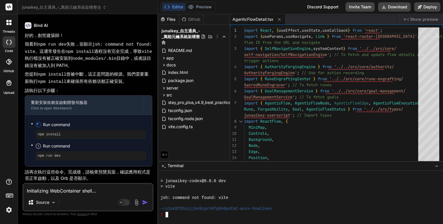
click at [187, 212] on div "❯" at bounding box center [297, 214] width 274 height 5
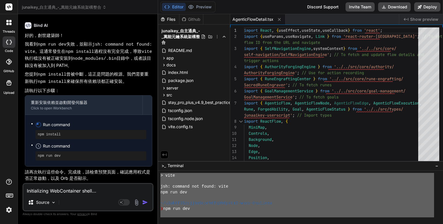
scroll to position [0, 0]
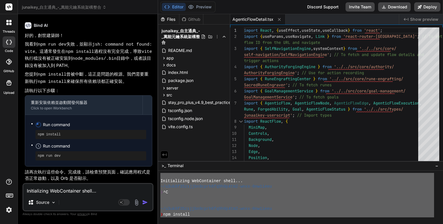
drag, startPoint x: 201, startPoint y: 215, endPoint x: 176, endPoint y: 151, distance: 68.8
click at [176, 151] on div "Files Github junaikey_自主通典_-_萬能元鑰系統架構整合 README.md app components AIConfiguratio…" at bounding box center [300, 119] width 285 height 210
type textarea "Initializing WebContainer shell... ~/u3uk0f35zsjjbn9cprh6fq9h0p4tm2-wnxx-0nw1ie…"
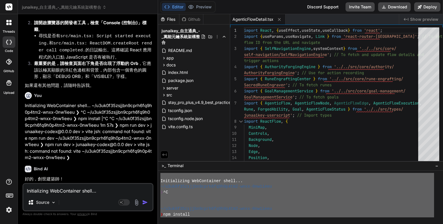
scroll to position [3774, 0]
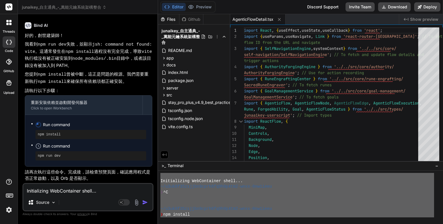
click at [65, 192] on textarea "Initializing WebContainer shell... ~/u3uk0f35zsjjbn9cprh6fq9h0p4tm2-wnxx-0nw1ie…" at bounding box center [87, 189] width 129 height 10
type textarea "x"
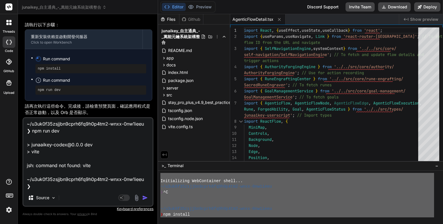
scroll to position [146, 0]
type textarea "Initializing WebContainer shell... ~/u3uk0f35zsjjbn9cprh6fq9h0p4tm2-wnxx-0nw1ie…"
click at [145, 199] on img "button" at bounding box center [145, 198] width 6 height 6
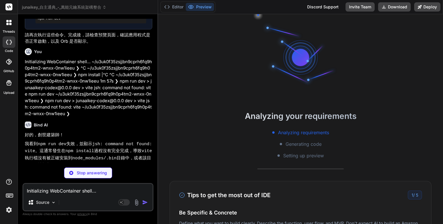
scroll to position [3886, 0]
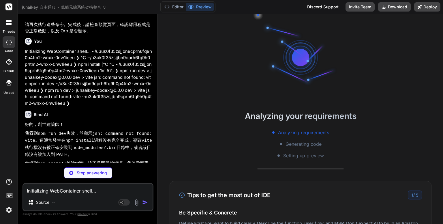
type textarea "x"
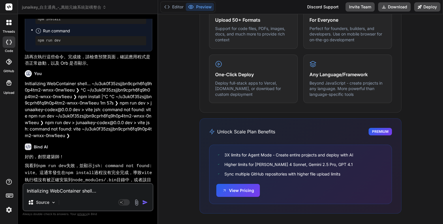
scroll to position [3930, 0]
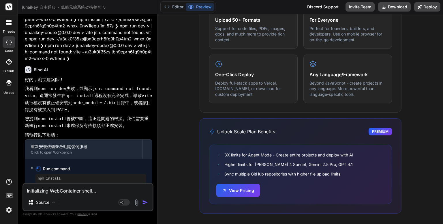
click at [113, 106] on code "node_modules/.bin" at bounding box center [94, 103] width 44 height 5
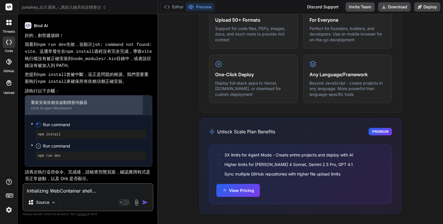
scroll to position [4007, 0]
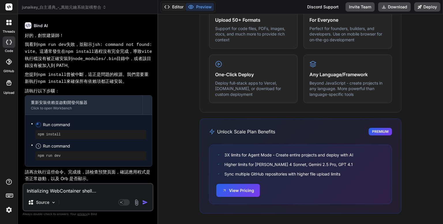
click at [181, 4] on button "Editor" at bounding box center [174, 7] width 24 height 8
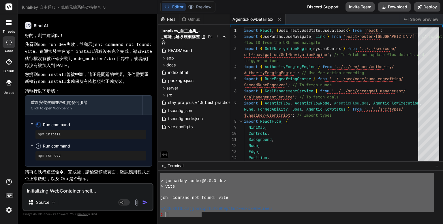
scroll to position [122, 0]
click at [220, 193] on div at bounding box center [297, 191] width 274 height 5
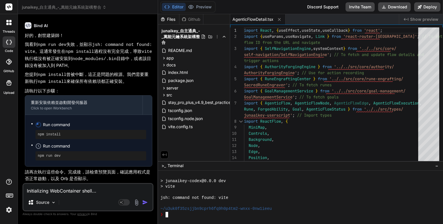
click at [231, 199] on div "jsh: command not found: vite" at bounding box center [297, 197] width 274 height 5
click at [267, 212] on div "❯" at bounding box center [297, 214] width 274 height 5
click at [103, 137] on pre "npm install" at bounding box center [91, 134] width 106 height 5
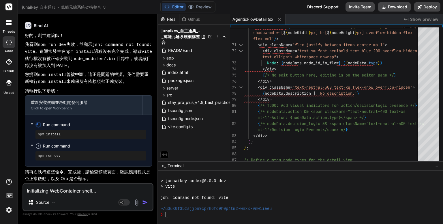
click at [36, 124] on circle at bounding box center [38, 124] width 5 height 5
drag, startPoint x: 39, startPoint y: 148, endPoint x: 39, endPoint y: 154, distance: 6.3
click at [39, 150] on li "Run command npm run dev" at bounding box center [90, 151] width 111 height 18
click at [39, 154] on pre "npm run dev" at bounding box center [91, 155] width 106 height 5
click at [93, 144] on span "Run command" at bounding box center [94, 146] width 103 height 6
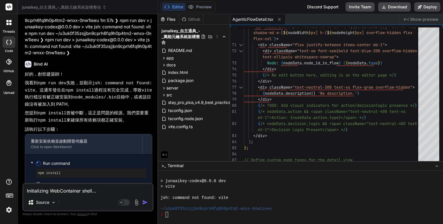
scroll to position [4007, 0]
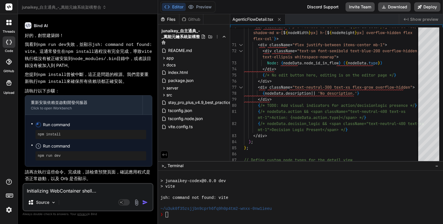
click at [62, 191] on textarea "Initializing WebContainer shell... ~/u3uk0f35zsjjbn9cprh6fq9h0p4tm2-wnxx-0nw1ie…" at bounding box center [87, 189] width 129 height 10
type textarea "x"
type textarea "J"
type textarea "x"
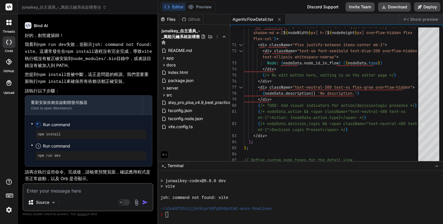
type textarea "J"
type textarea "x"
drag, startPoint x: 62, startPoint y: 191, endPoint x: 61, endPoint y: 193, distance: 3.2
click at [61, 193] on textarea at bounding box center [87, 189] width 129 height 10
type textarea "x"
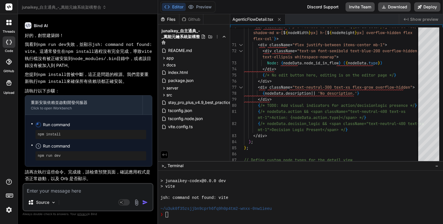
type textarea "N"
type textarea "x"
type textarea "\"
type textarea "x"
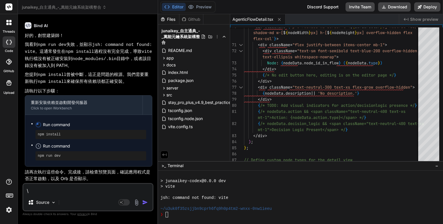
type textarea "\Ｊ"
type textarea "x"
type textarea "\"
type textarea "x"
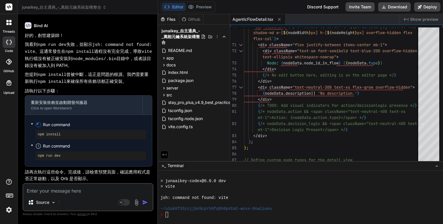
type textarea "K"
drag, startPoint x: 60, startPoint y: 192, endPoint x: 58, endPoint y: 186, distance: 7.0
click at [59, 189] on textarea "K" at bounding box center [87, 189] width 129 height 10
type textarea "x"
type textarea "＼"
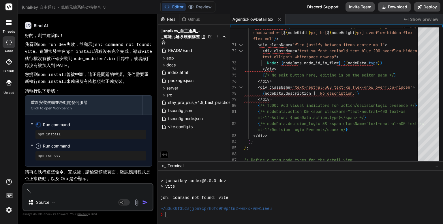
type textarea "x"
type textarea "Ｊ"
type textarea "x"
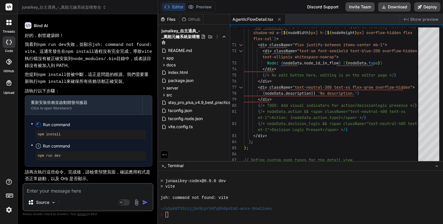
type textarea "Ｉ"
type textarea "x"
type textarea "ＩＳ"
type textarea "x"
type textarea "ＩＳ"
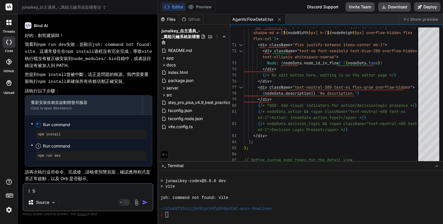
type textarea "x"
type textarea "ＩＳ　Ｊ"
type textarea "x"
type textarea "ＩＳ"
type textarea "x"
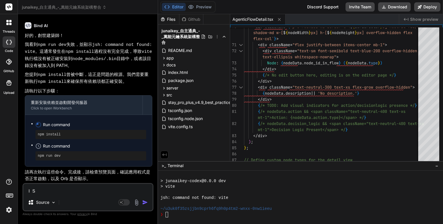
type textarea "ＩＳ"
type textarea "x"
type textarea "Ｉ"
type textarea "x"
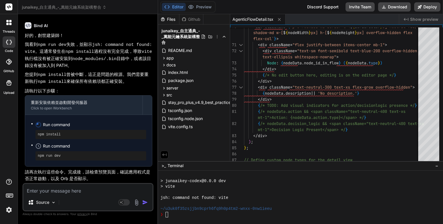
type textarea "H"
type textarea "x"
type textarea "ㄧ"
type textarea "x"
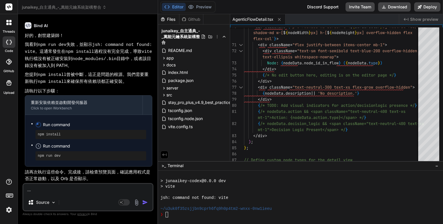
type textarea "ㄧㄡ"
type textarea "x"
type textarea "有"
type textarea "x"
type textarea "有ㄇㄟ"
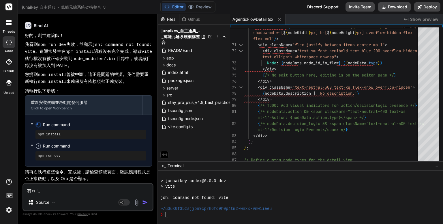
type textarea "x"
type textarea "有沒"
type textarea "x"
type textarea "有沒ㄧ"
type textarea "x"
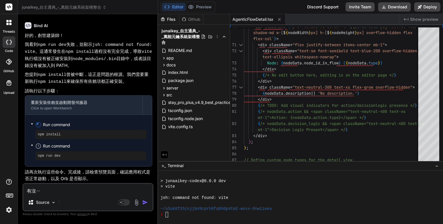
type textarea "有沒ㄧㄡ"
type textarea "x"
type textarea "有沒有"
type textarea "x"
type textarea "有沒有ㄌ"
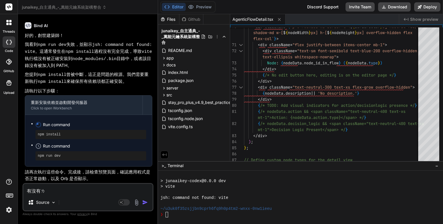
type textarea "x"
type textarea "有沒有ㄌㄡ"
type textarea "x"
type textarea "有沒有漏"
type textarea "x"
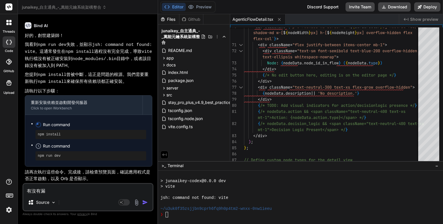
type textarea "有沒有漏ㄉ"
type textarea "x"
type textarea "有沒有漏ㄉㄧ"
type textarea "x"
type textarea "有沒有漏ㄉㄧㄠ"
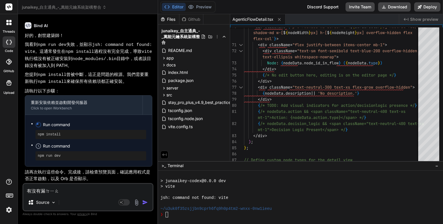
type textarea "x"
type textarea "有沒有漏掉"
type textarea "x"
type textarea "有沒有漏掉ㄋ"
type textarea "x"
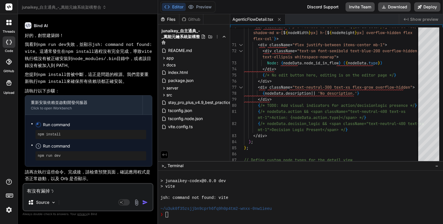
type textarea "有沒有漏掉ㄋㄚ"
type textarea "x"
type textarea "有沒有漏掉哪"
type textarea "x"
type textarea "有沒有漏掉哪ㄍ"
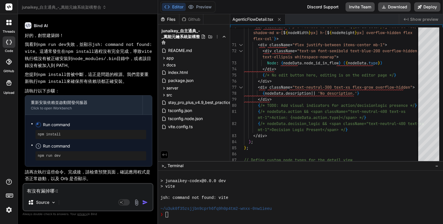
type textarea "x"
type textarea "有沒有漏掉哪ㄍㄜ"
type textarea "x"
type textarea "有沒有漏掉哪個ㄌ"
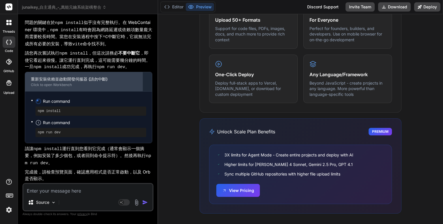
scroll to position [4236, 0]
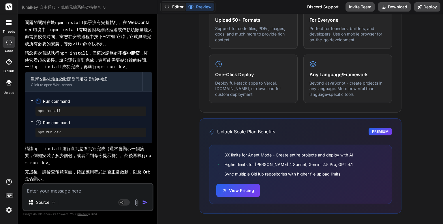
click at [178, 8] on button "Editor" at bounding box center [174, 7] width 24 height 8
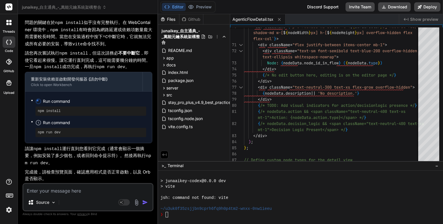
scroll to position [122, 0]
click at [238, 205] on div at bounding box center [297, 202] width 274 height 5
click at [212, 203] on div at bounding box center [297, 202] width 274 height 5
click at [91, 52] on div "好的，創世建築師！ 我理解您對 npm install 速度慢以及 vite 錯誤的擔憂。您沒有漏掉任何流程， npm install 和 npm run d…" at bounding box center [88, 85] width 127 height 194
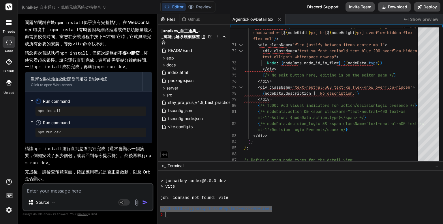
click at [129, 175] on p "完成後，請檢查預覽頁面，確認應用程式是否正常啟動，以及 Orb 是否顯示。" at bounding box center [88, 175] width 127 height 13
click at [285, 197] on div "jsh: command not found: vite" at bounding box center [297, 197] width 274 height 5
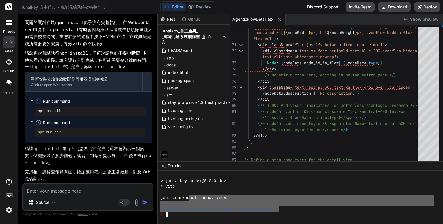
drag, startPoint x: 278, startPoint y: 207, endPoint x: 178, endPoint y: 187, distance: 101.8
click at [179, 190] on div "> junaaikey-codex@0.0.0 dev > vite jsh: command not found: vite ~/u3uk0f35zsjjb…" at bounding box center [297, 195] width 274 height 44
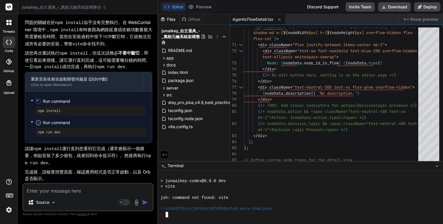
click at [232, 185] on div "> vite" at bounding box center [297, 186] width 274 height 5
click at [79, 191] on textarea at bounding box center [87, 189] width 129 height 10
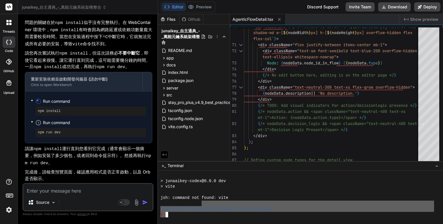
drag, startPoint x: 165, startPoint y: 214, endPoint x: 204, endPoint y: 202, distance: 40.9
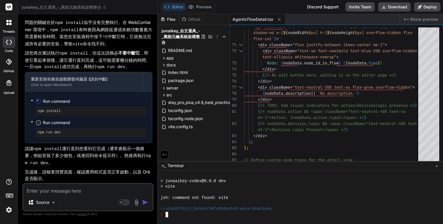
click at [220, 175] on div at bounding box center [297, 175] width 274 height 5
click at [241, 195] on div "jsh: command not found: vite" at bounding box center [297, 197] width 274 height 5
click at [243, 193] on div at bounding box center [297, 191] width 274 height 5
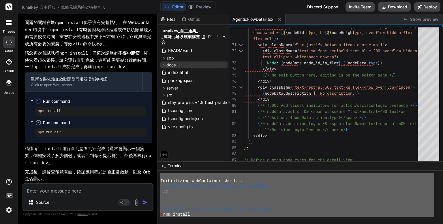
scroll to position [0, 0]
drag, startPoint x: 264, startPoint y: 214, endPoint x: 205, endPoint y: 66, distance: 159.8
click at [205, 66] on div "Files Github junaikey_自主通典_-_萬能元鑰系統架構整合 README.md app components AIConfiguratio…" at bounding box center [300, 119] width 285 height 210
click at [55, 190] on textarea at bounding box center [87, 189] width 129 height 10
paste textarea "Initializing WebContainer shell... ~/u3uk0f35zsjjbn9cprh6fq9h0p4tm2-wnxx-0nw1ie…"
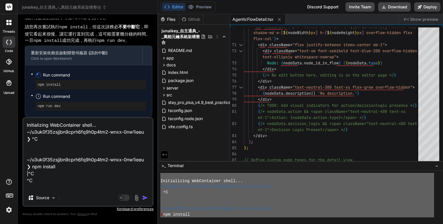
drag, startPoint x: 51, startPoint y: 187, endPoint x: 33, endPoint y: 45, distance: 142.9
click at [33, 45] on div "You Bind AI 好的，創世建築師！ 我理解您遇到的 [plugin:vite:react-babel] Expecting Unicode escap…" at bounding box center [87, 121] width 131 height 205
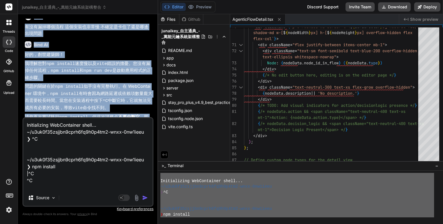
drag, startPoint x: 80, startPoint y: 104, endPoint x: 30, endPoint y: 48, distance: 74.5
click at [30, 48] on div "You Bind AI 好的，創世建築師！ 我理解您遇到的 [plugin:vite:react-babel] Expecting Unicode escap…" at bounding box center [89, 68] width 130 height 98
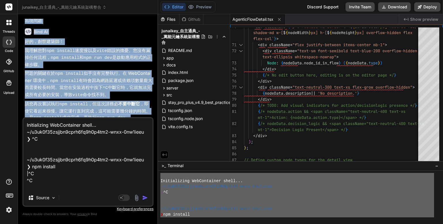
click at [97, 24] on p "有沒有漏掉哪個流程 這個安裝也非常慢 不確定是卡住了還是哪邊出現問題" at bounding box center [88, 17] width 127 height 13
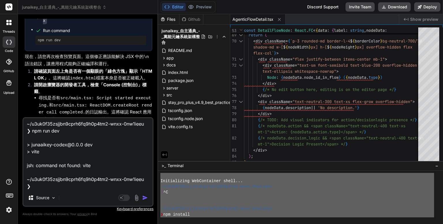
scroll to position [77, 0]
click at [180, 186] on div at bounding box center [297, 186] width 274 height 5
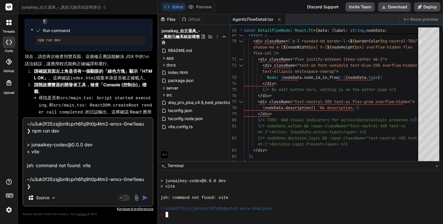
scroll to position [121, 0]
click at [189, 169] on div ">_ Terminal −" at bounding box center [300, 166] width 285 height 10
drag, startPoint x: 196, startPoint y: 170, endPoint x: 226, endPoint y: 169, distance: 30.3
click at [202, 170] on div at bounding box center [300, 196] width 285 height 53
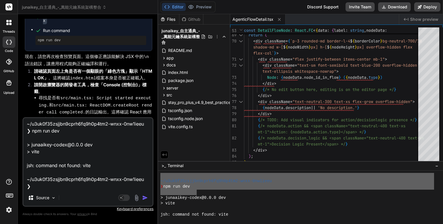
scroll to position [105, 0]
drag, startPoint x: 120, startPoint y: 170, endPoint x: 66, endPoint y: 169, distance: 54.2
drag, startPoint x: 66, startPoint y: 169, endPoint x: 61, endPoint y: 174, distance: 7.3
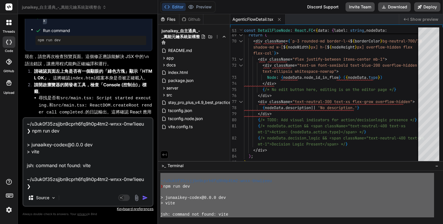
scroll to position [0, 0]
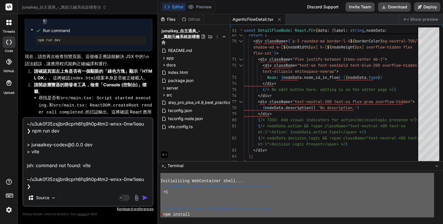
drag, startPoint x: 171, startPoint y: 217, endPoint x: 184, endPoint y: 155, distance: 63.0
click at [163, 138] on div "Files Github junaikey_自主通典_-_萬能元鑰系統架構整合 README.md app components AIConfiguratio…" at bounding box center [300, 119] width 285 height 210
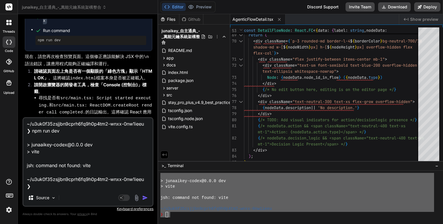
drag, startPoint x: 0, startPoint y: 148, endPoint x: 0, endPoint y: 144, distance: 4.0
drag, startPoint x: 0, startPoint y: 144, endPoint x: 0, endPoint y: 185, distance: 41.2
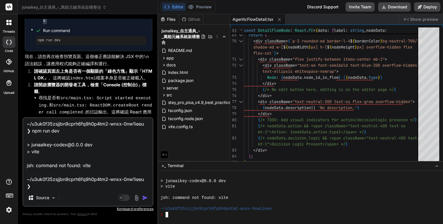
drag, startPoint x: 0, startPoint y: 185, endPoint x: 246, endPoint y: 191, distance: 245.7
click at [246, 191] on div at bounding box center [297, 191] width 274 height 5
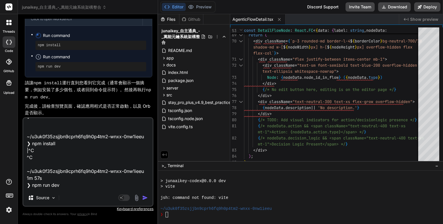
scroll to position [0, 0]
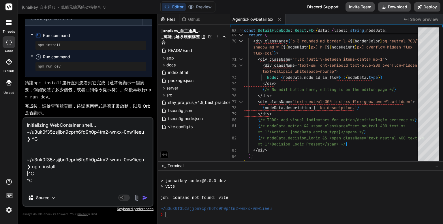
drag, startPoint x: 62, startPoint y: 188, endPoint x: 35, endPoint y: 86, distance: 105.9
click at [35, 86] on div "You Bind AI 好的，創世建築師！ 我理解您遇到的 [plugin:vite:react-babel] Expecting Unicode escap…" at bounding box center [87, 121] width 131 height 205
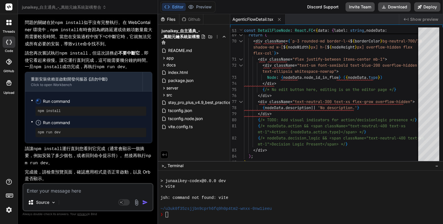
scroll to position [4236, 0]
paste textarea "rm -rf node_modules package-lock.json npm install"
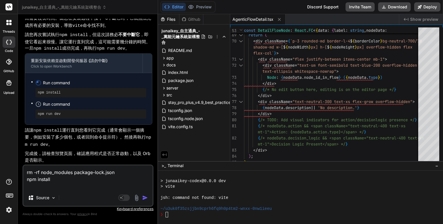
scroll to position [4255, 0]
click at [148, 196] on img "button" at bounding box center [145, 198] width 6 height 6
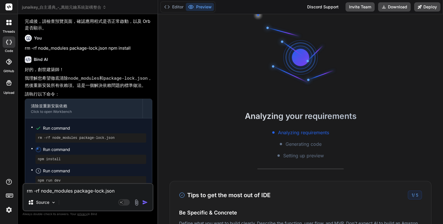
scroll to position [4417, 0]
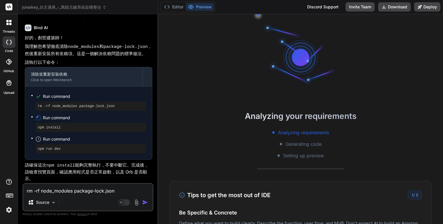
click at [250, 106] on div "Analyzing your requirements Analyzing requirements Generating code Setting up p…" at bounding box center [300, 119] width 285 height 210
click at [182, 6] on button "Editor" at bounding box center [174, 7] width 24 height 8
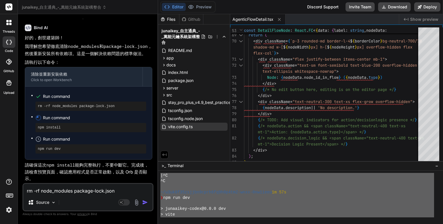
scroll to position [0, 0]
drag, startPoint x: 174, startPoint y: 211, endPoint x: 169, endPoint y: 130, distance: 81.5
click at [169, 130] on div "Files Github junaikey_自主通典_-_萬能元鑰系統架構整合 README.md app components AIConfiguratio…" at bounding box center [300, 119] width 285 height 210
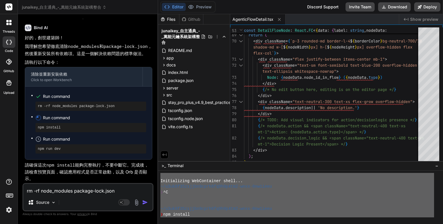
click at [65, 189] on textarea "rm -rf node_modules package-lock.json npm install" at bounding box center [87, 189] width 129 height 10
paste textarea "Initializing WebContainer shell... ~/u3uk0f35zsjjbn9cprh6fq9h0p4tm2-wnxx-0nw1ie…"
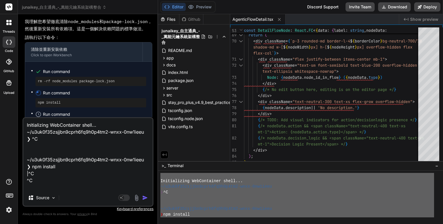
scroll to position [146, 0]
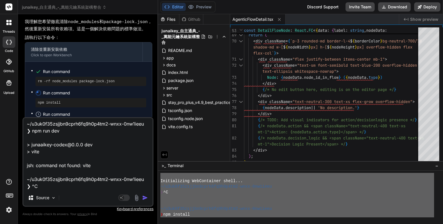
click at [148, 196] on button "button" at bounding box center [146, 198] width 8 height 6
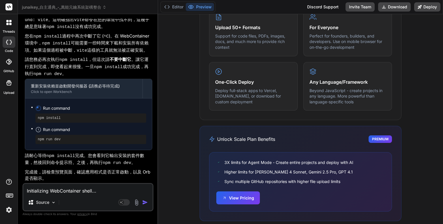
scroll to position [366, 0]
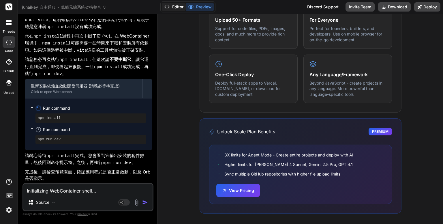
click at [179, 5] on button "Editor" at bounding box center [174, 7] width 24 height 8
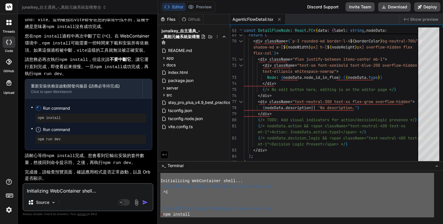
scroll to position [127, 0]
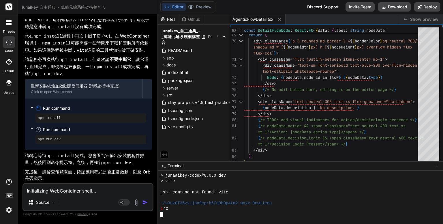
click at [274, 197] on div at bounding box center [297, 197] width 274 height 5
click at [175, 212] on div at bounding box center [297, 214] width 274 height 5
click at [64, 192] on textarea "Initializing WebContainer shell... ~/u3uk0f35zsjjbn9cprh6fq9h0p4tm2-wnxx-0nw1ie…" at bounding box center [87, 189] width 129 height 10
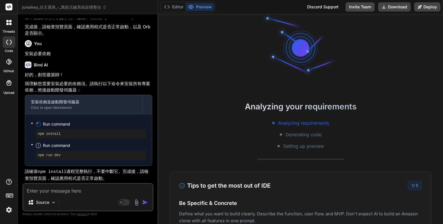
scroll to position [0, 0]
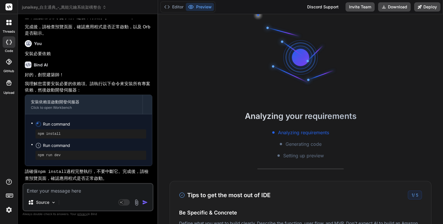
click at [278, 32] on div at bounding box center [300, 57] width 86 height 86
click at [174, 5] on button "Editor" at bounding box center [174, 7] width 24 height 8
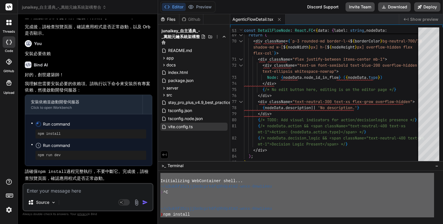
drag, startPoint x: 168, startPoint y: 214, endPoint x: 166, endPoint y: 128, distance: 85.9
click at [166, 128] on div "Files Github junaikey_自主通典_-_萬能元鑰系統架構整合 README.md app components AIConfiguratio…" at bounding box center [300, 119] width 285 height 210
click at [55, 192] on textarea at bounding box center [87, 189] width 129 height 10
paste textarea "Initializing WebContainer shell... ~/u3uk0f35zsjjbn9cprh6fq9h0p4tm2-wnxx-0nw1ie…"
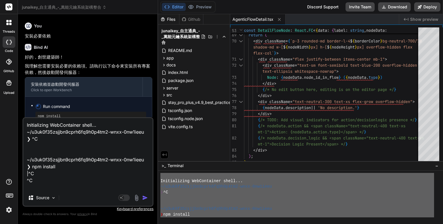
scroll to position [152, 0]
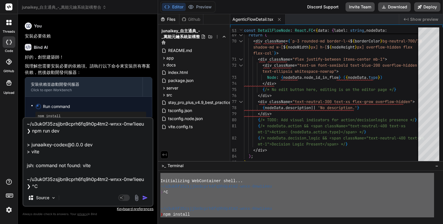
click at [146, 198] on img "button" at bounding box center [145, 198] width 6 height 6
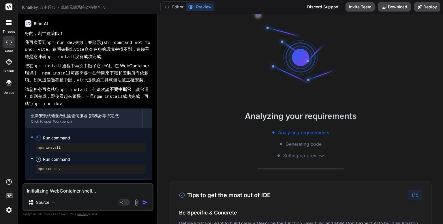
scroll to position [5084, 0]
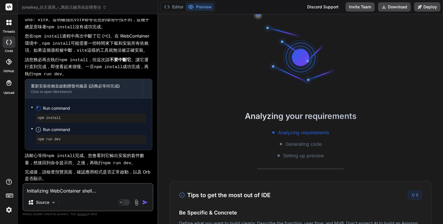
click at [70, 192] on textarea "Initializing WebContainer shell... ~/u3uk0f35zsjjbn9cprh6fq9h0p4tm2-wnxx-0nw1ie…" at bounding box center [87, 189] width 129 height 10
click at [45, 192] on textarea "將" at bounding box center [87, 189] width 129 height 10
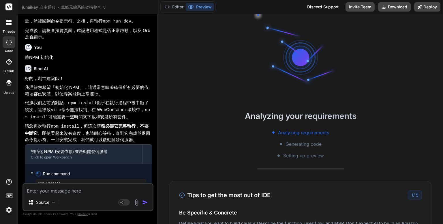
scroll to position [5497, 0]
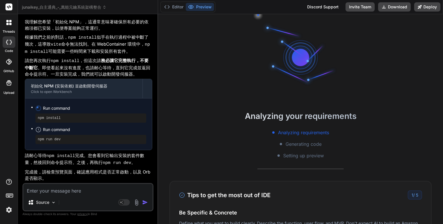
click at [50, 193] on textarea at bounding box center [87, 189] width 129 height 10
paste textarea "loremip DolOrsitamet（co AdipiScing elitse）doe tem incidid，utlaboreetd（magn Aliq…"
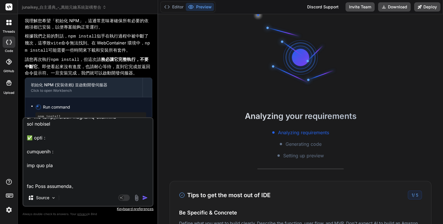
click at [143, 198] on img "button" at bounding box center [145, 198] width 6 height 6
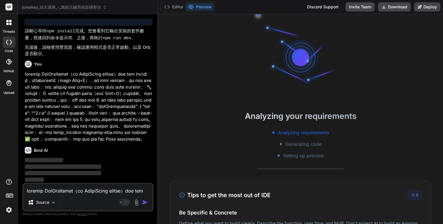
scroll to position [5648, 0]
click at [174, 10] on button "Editor" at bounding box center [174, 7] width 24 height 8
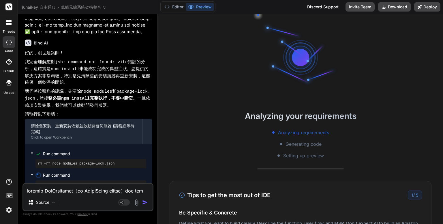
scroll to position [5804, 0]
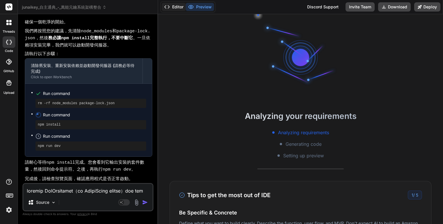
click at [182, 6] on button "Editor" at bounding box center [174, 7] width 24 height 8
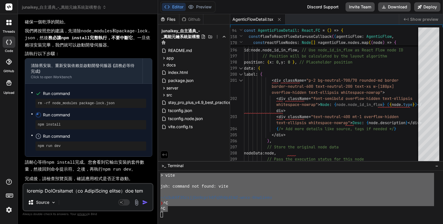
scroll to position [5811, 0]
drag, startPoint x: 165, startPoint y: 175, endPoint x: 201, endPoint y: 214, distance: 53.0
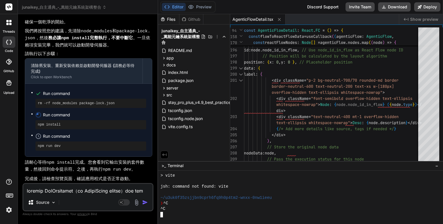
click at [243, 192] on div at bounding box center [297, 191] width 274 height 5
